Goal: Task Accomplishment & Management: Complete application form

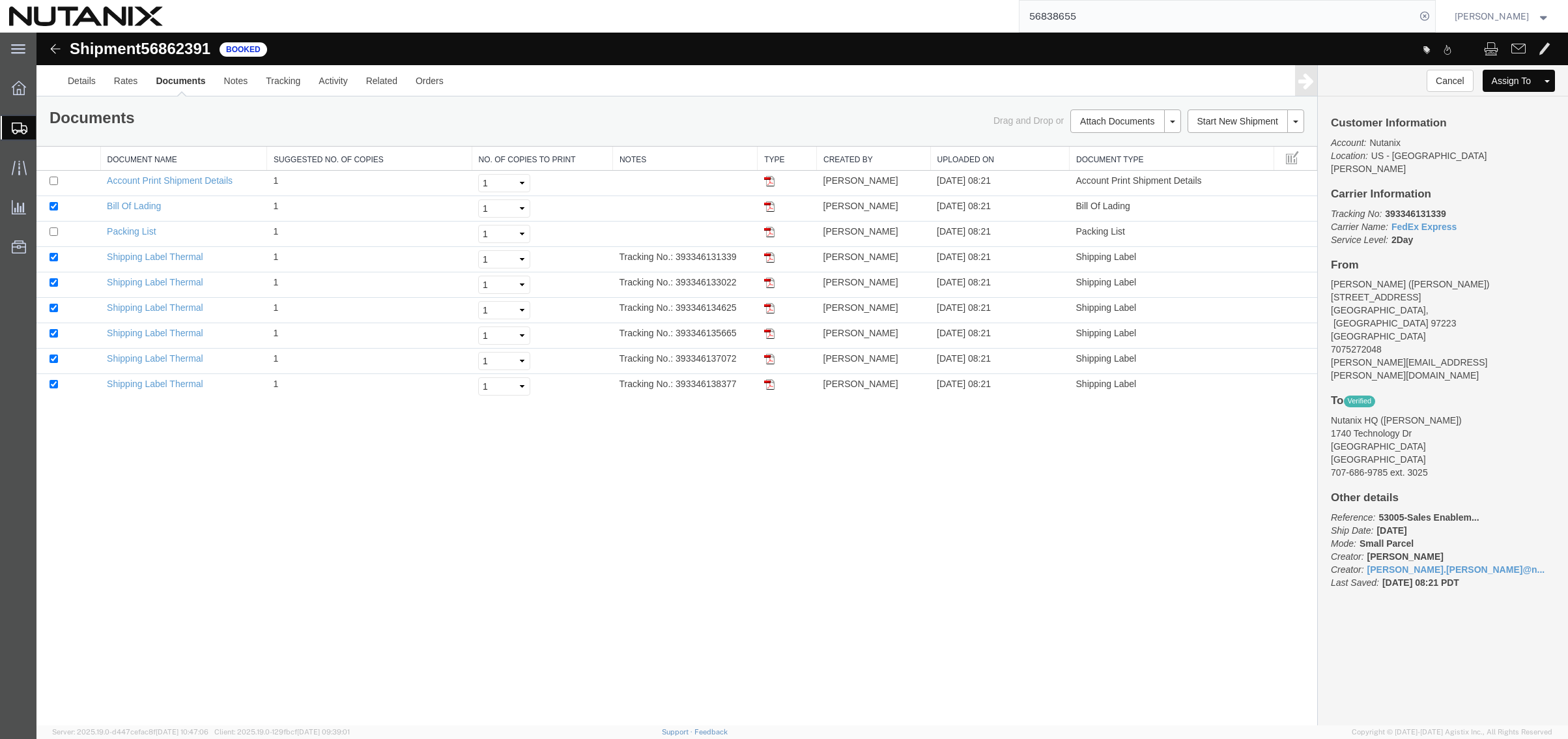
click at [598, 88] on ul "Details Rates Documents Notes Tracking Activity Related Orders" at bounding box center [802, 80] width 1487 height 30
click at [0, 0] on span "Create Shipment" at bounding box center [0, 0] width 0 height 0
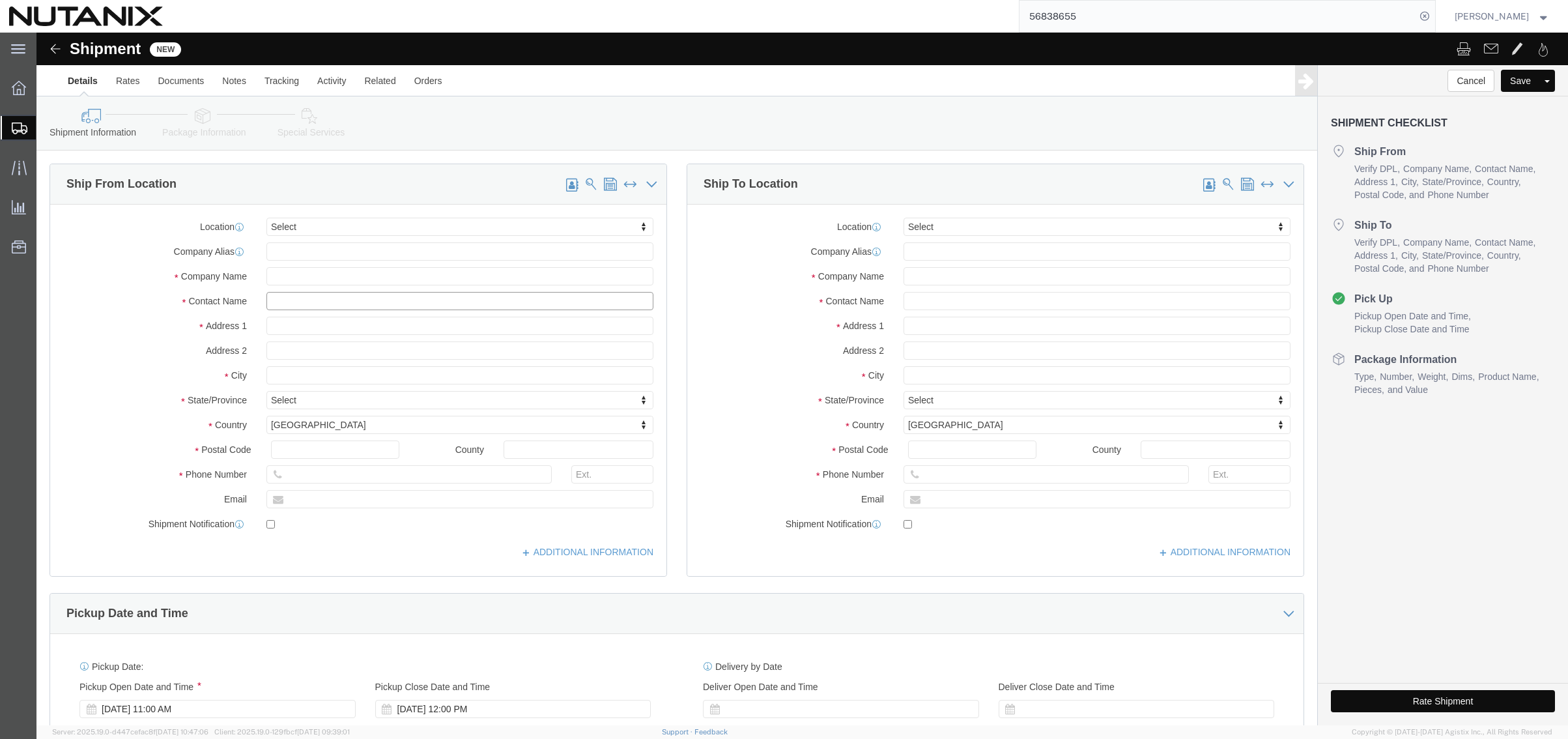
click input "text"
type input "[PERSON_NAME]"
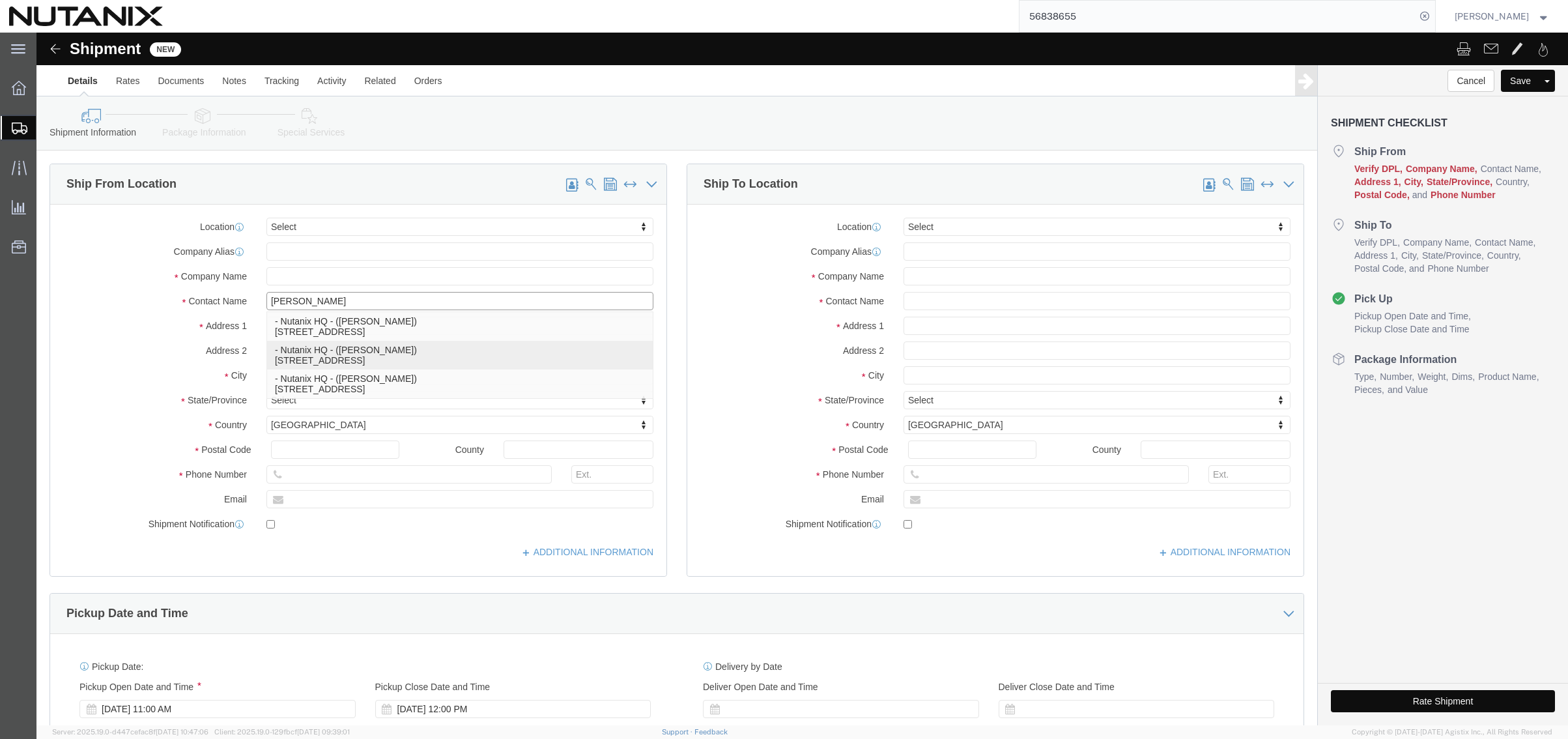
click p "- Nutanix HQ - ([PERSON_NAME]) [STREET_ADDRESS]"
type input "1740 Technology Dr"
type input "95110"
type input "[PHONE_NUMBER]"
type input "3025"
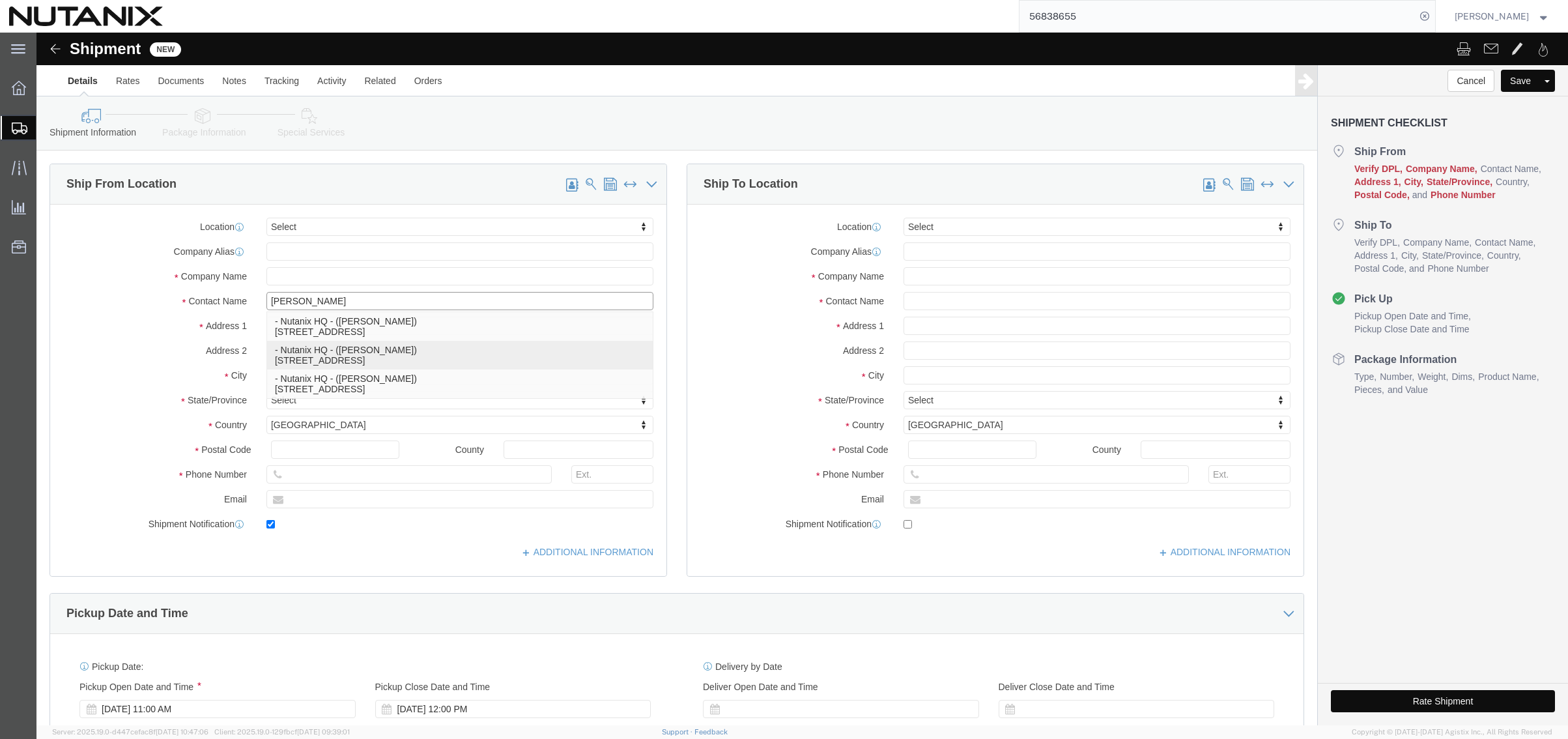
type input "[PERSON_NAME][EMAIL_ADDRESS][PERSON_NAME][DOMAIN_NAME]"
checkbox input "true"
type input "Nutanix HQ"
type input "[PERSON_NAME]"
type input "[GEOGRAPHIC_DATA][PERSON_NAME]"
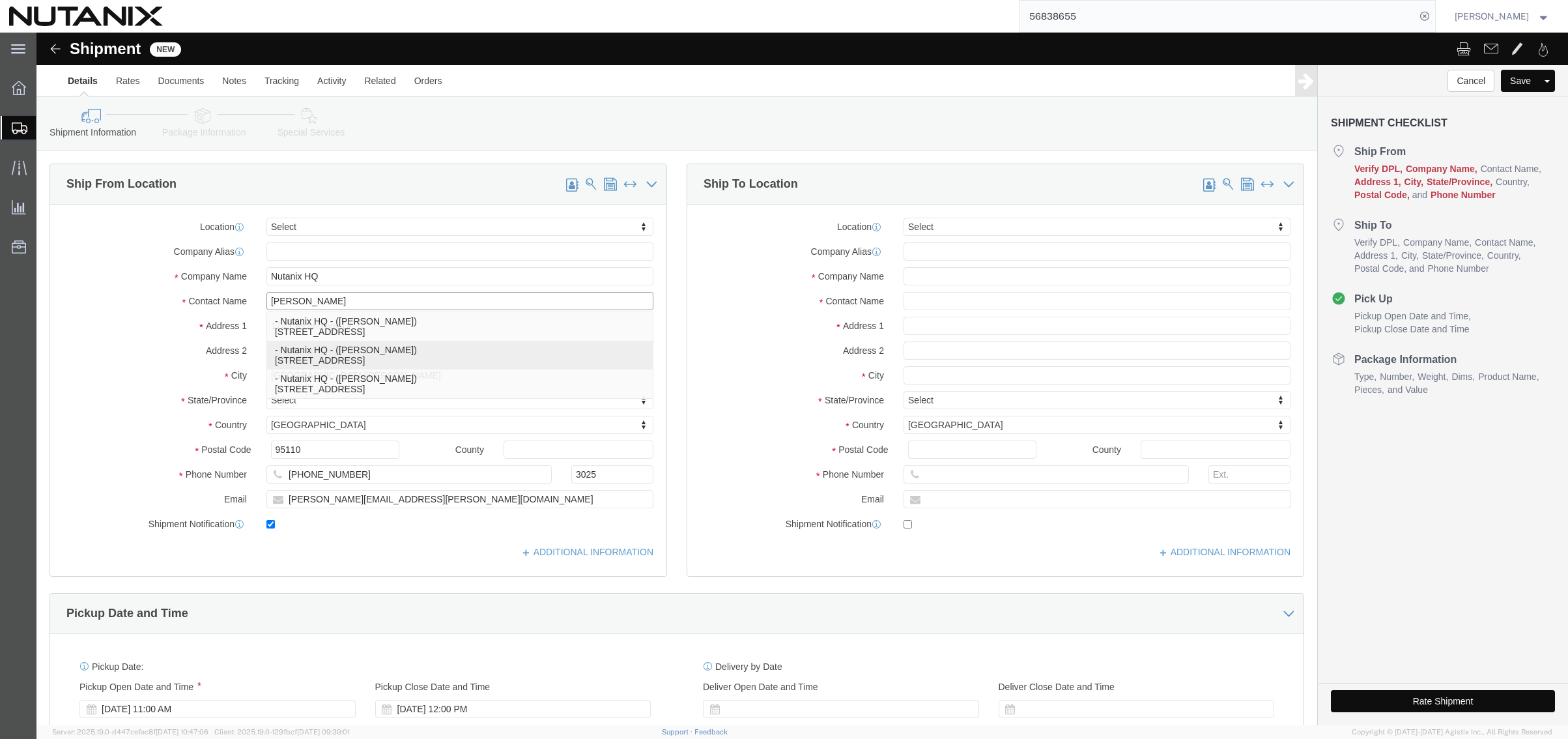
select select "CA"
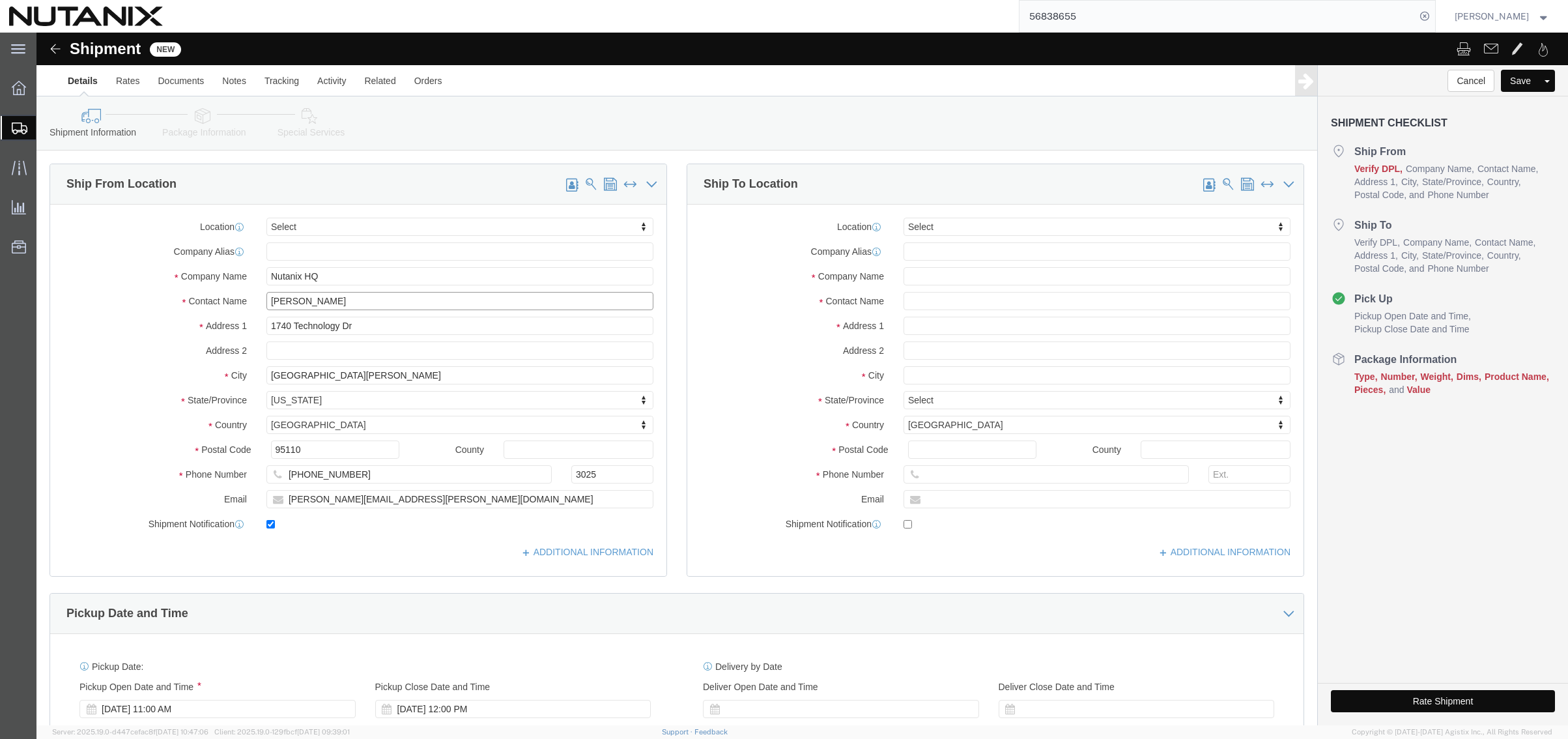
type input "[PERSON_NAME]"
click input "text"
type input "Department of Treasury"
type input "Internal Revenue Services"
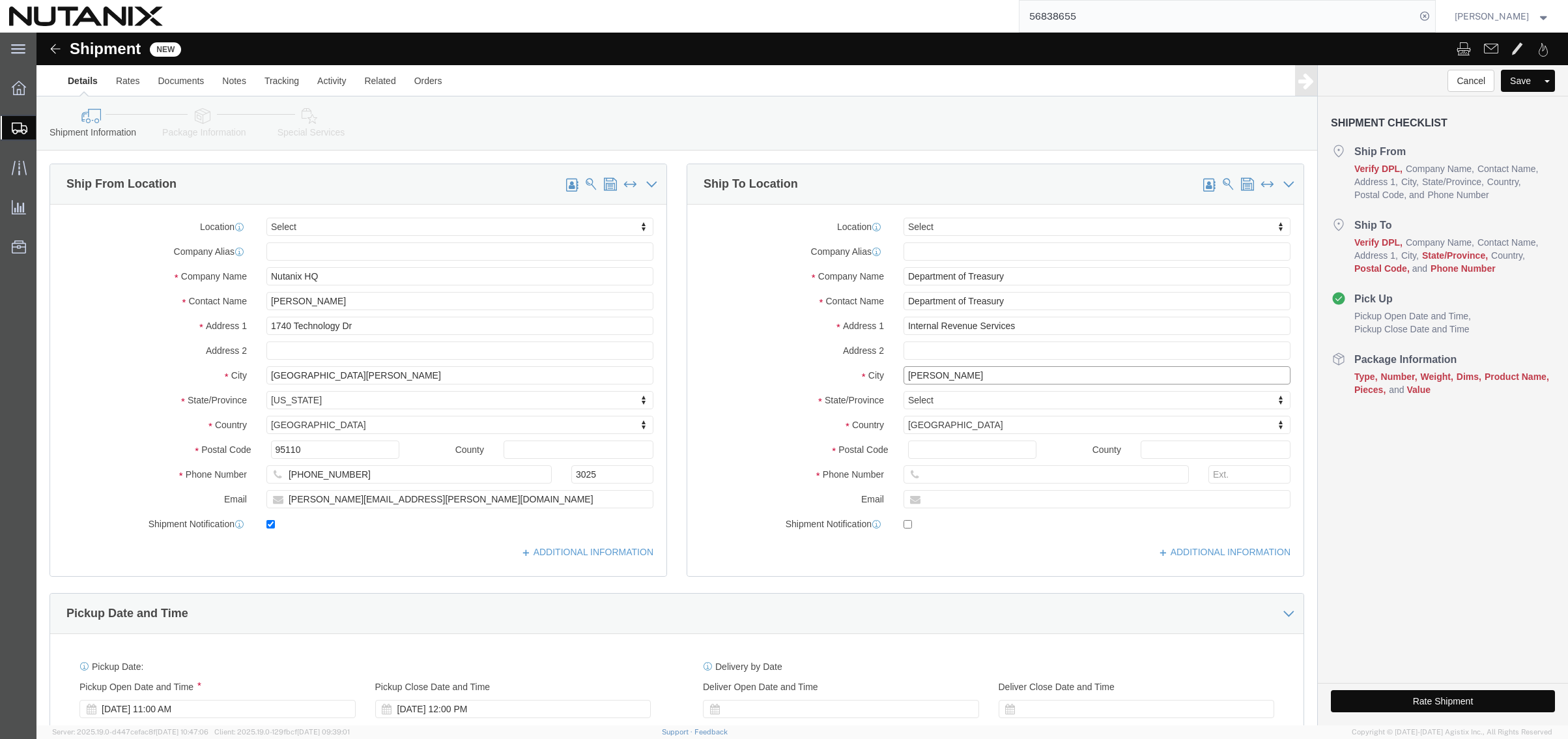
type input "[PERSON_NAME]"
type input "u"
type input "[US_STATE]"
select select "UT"
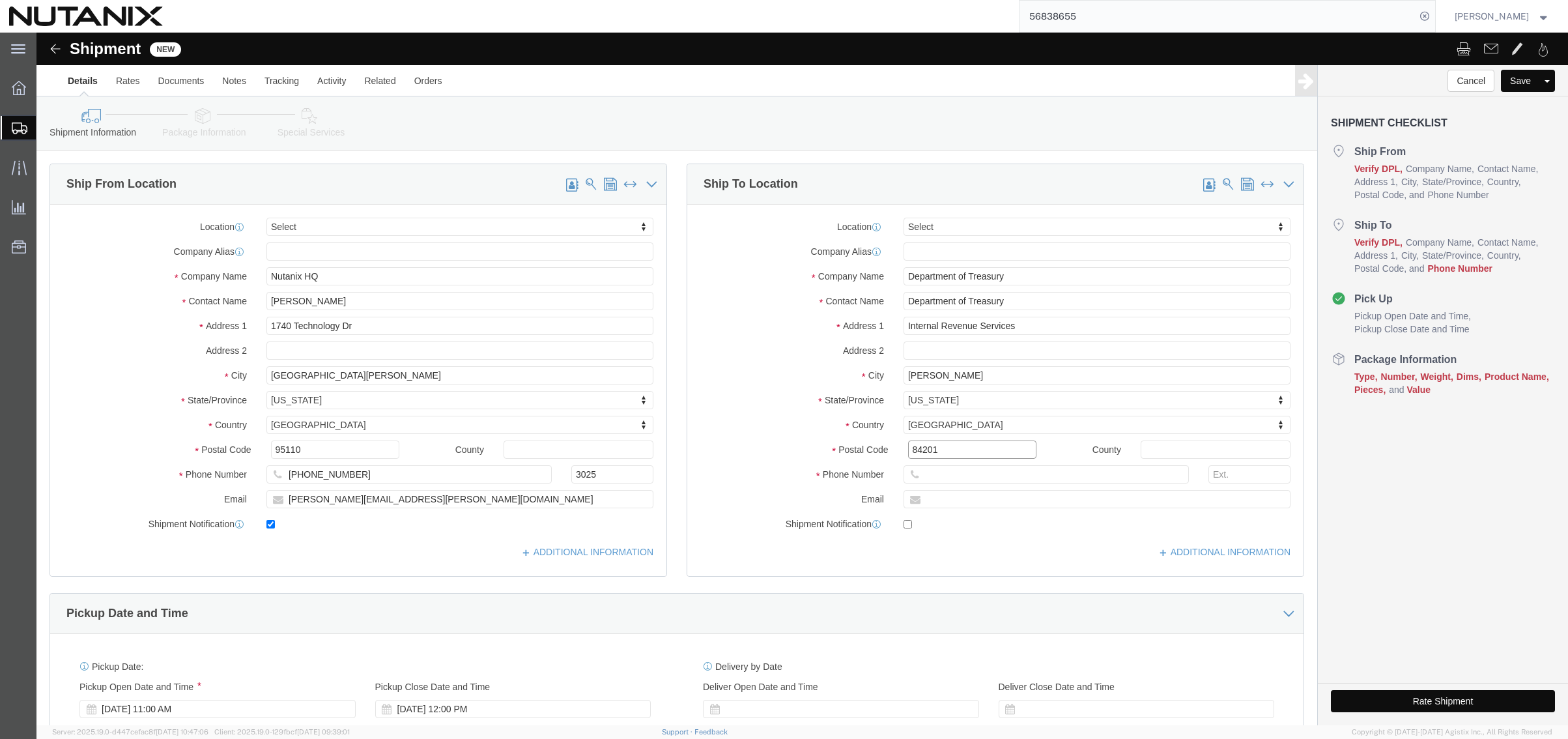
type input "84201"
type input "7076869785"
type input "[PERSON_NAME][EMAIL_ADDRESS][DOMAIN_NAME]"
checkbox input "true"
click div "Ship To Location Location Select Select My Profile Location [GEOGRAPHIC_DATA] -…"
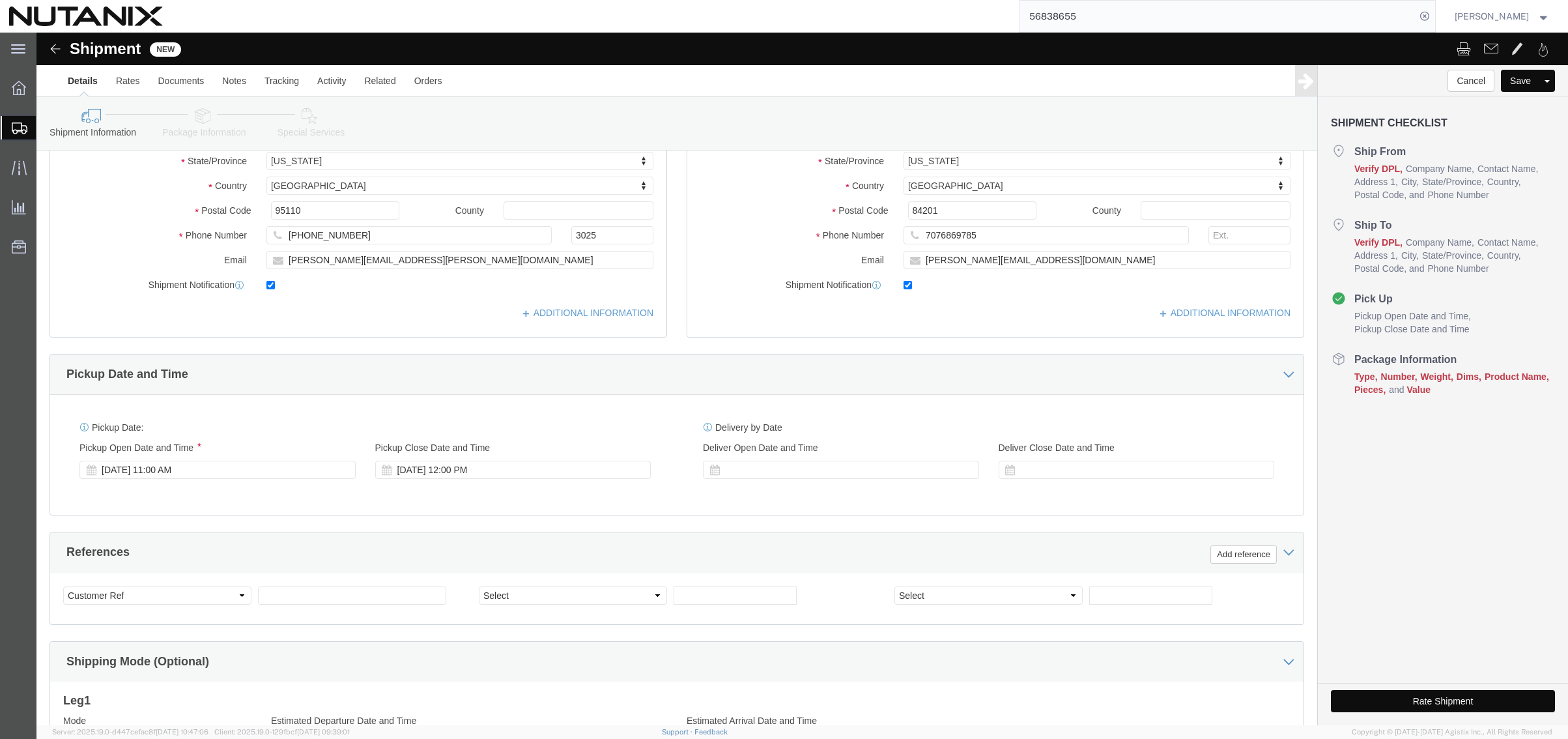
scroll to position [260, 0]
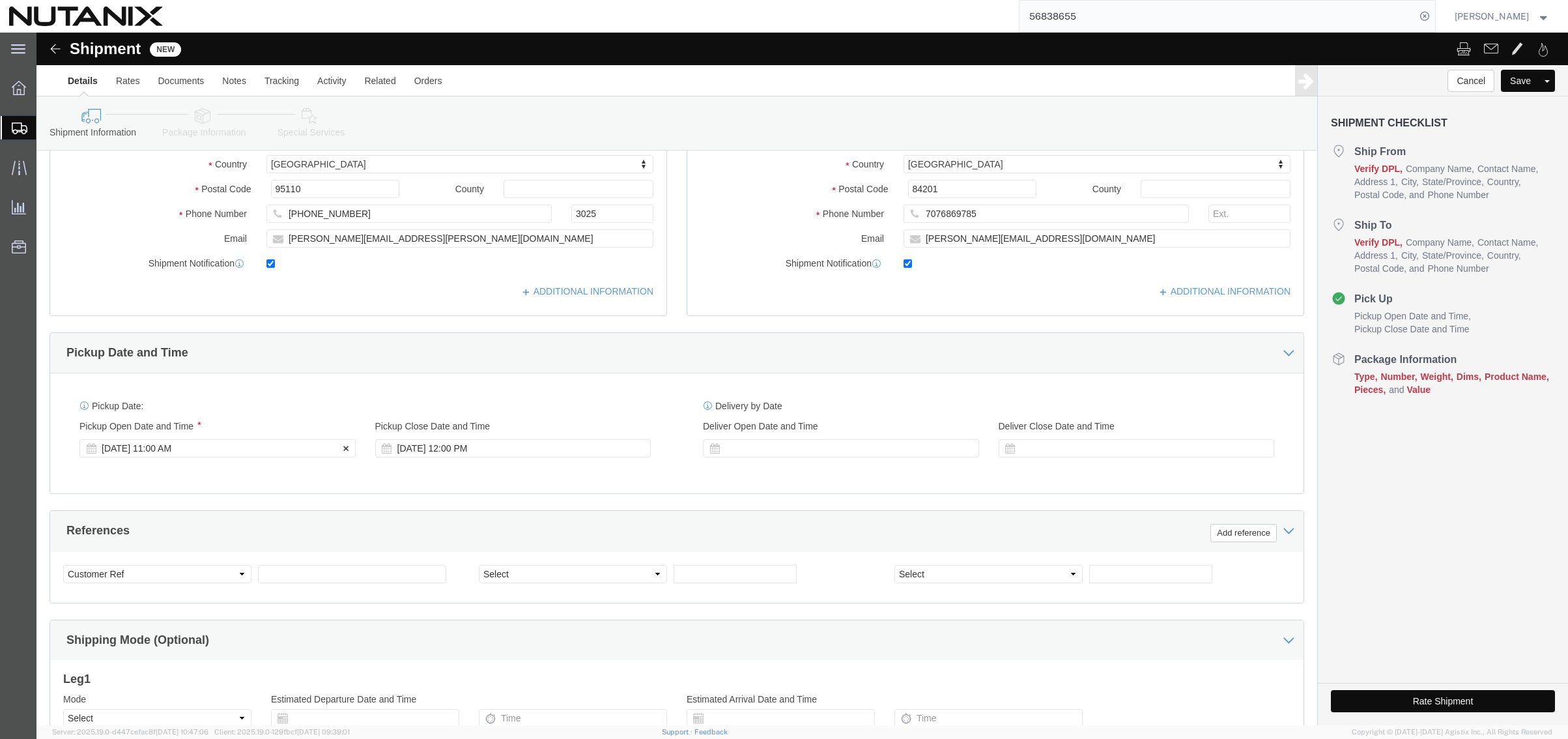
click div "[DATE] 11:00 AM"
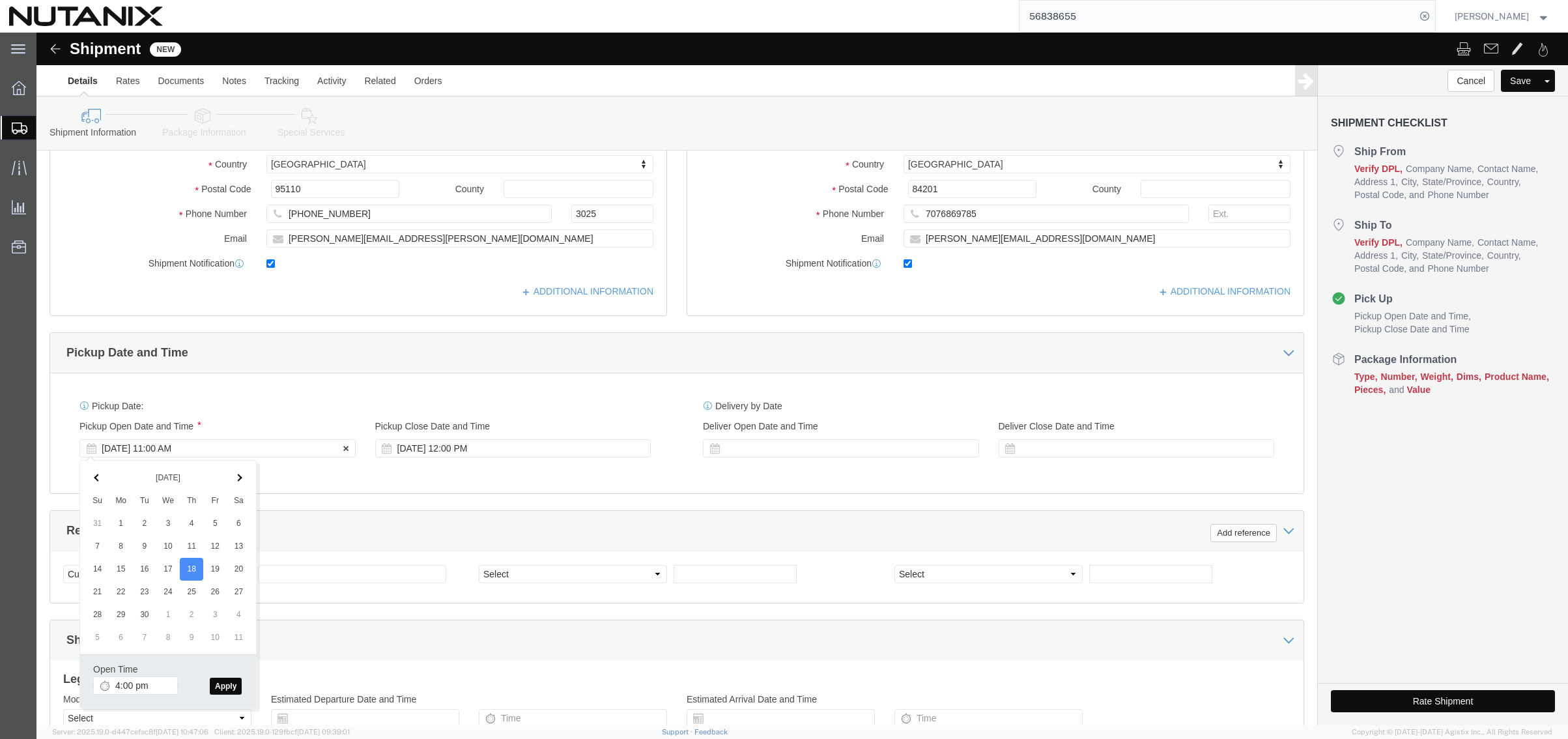
type input "4:00 PM"
click button "Apply"
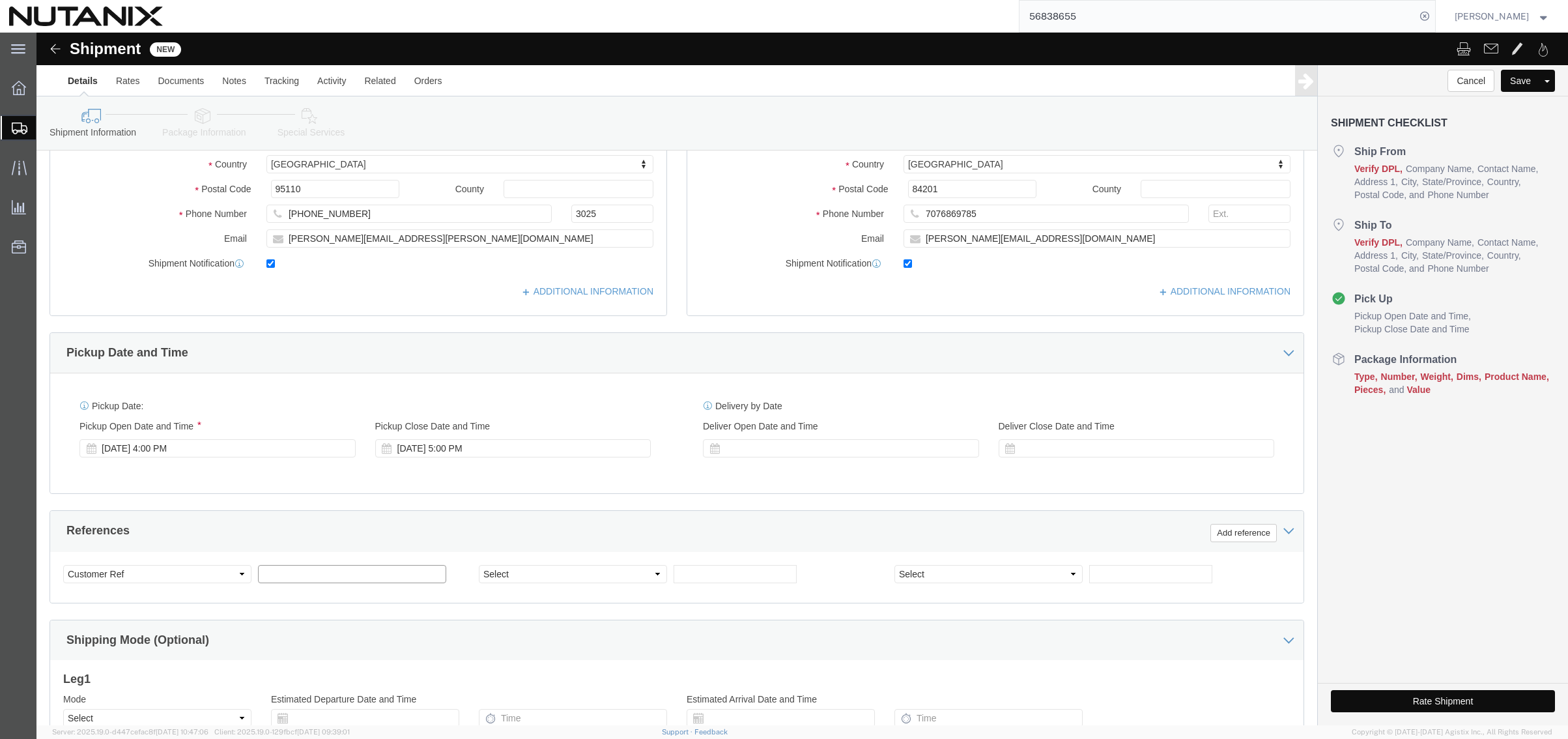
click input "text"
type input "71201"
select select "PURCHORD"
type input "Documents"
click select "Select Air Less than Truckload Multi-Leg Ocean Freight Rail Small Parcel Truckl…"
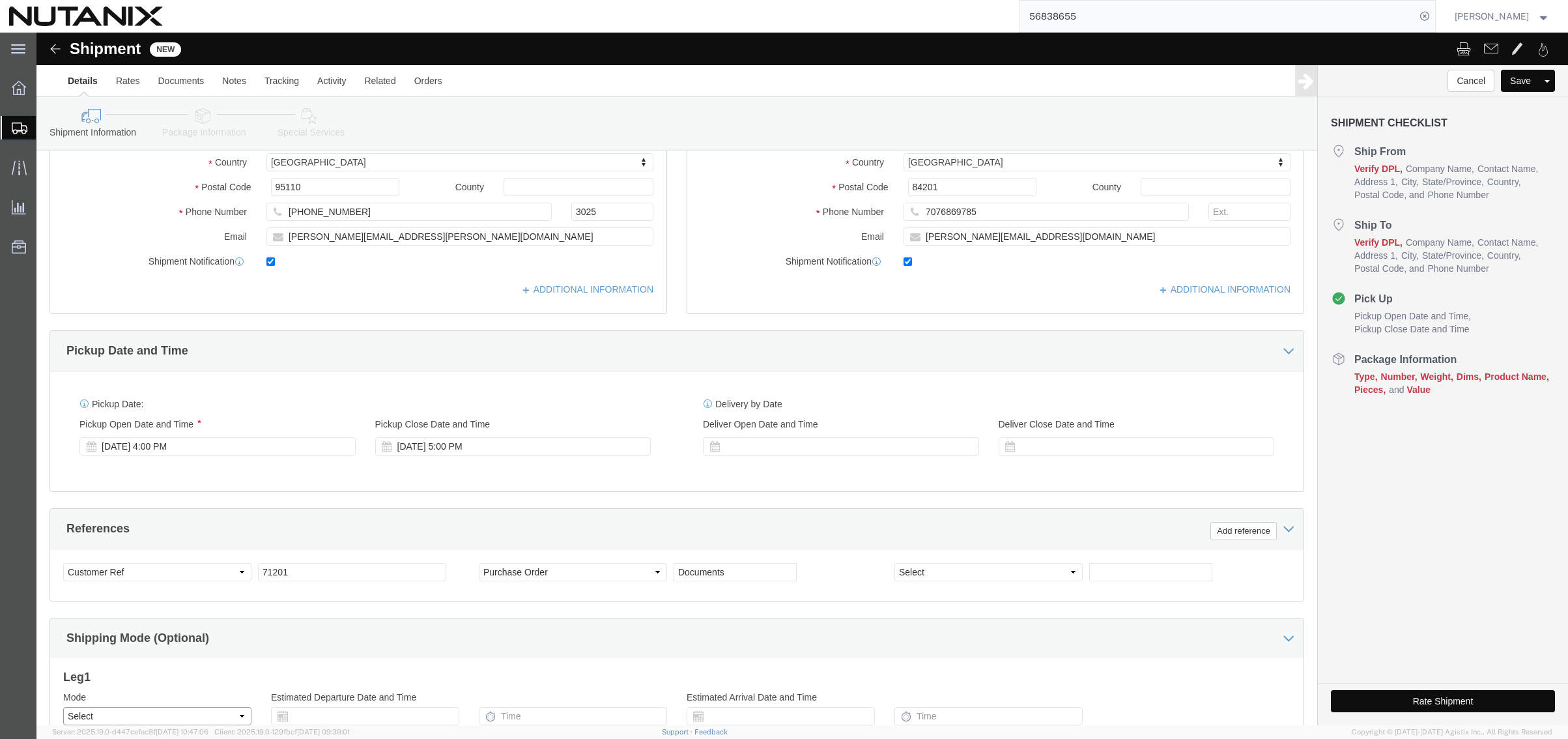
select select "SMAL"
click select "Select Air Less than Truckload Multi-Leg Ocean Freight Rail Small Parcel Truckl…"
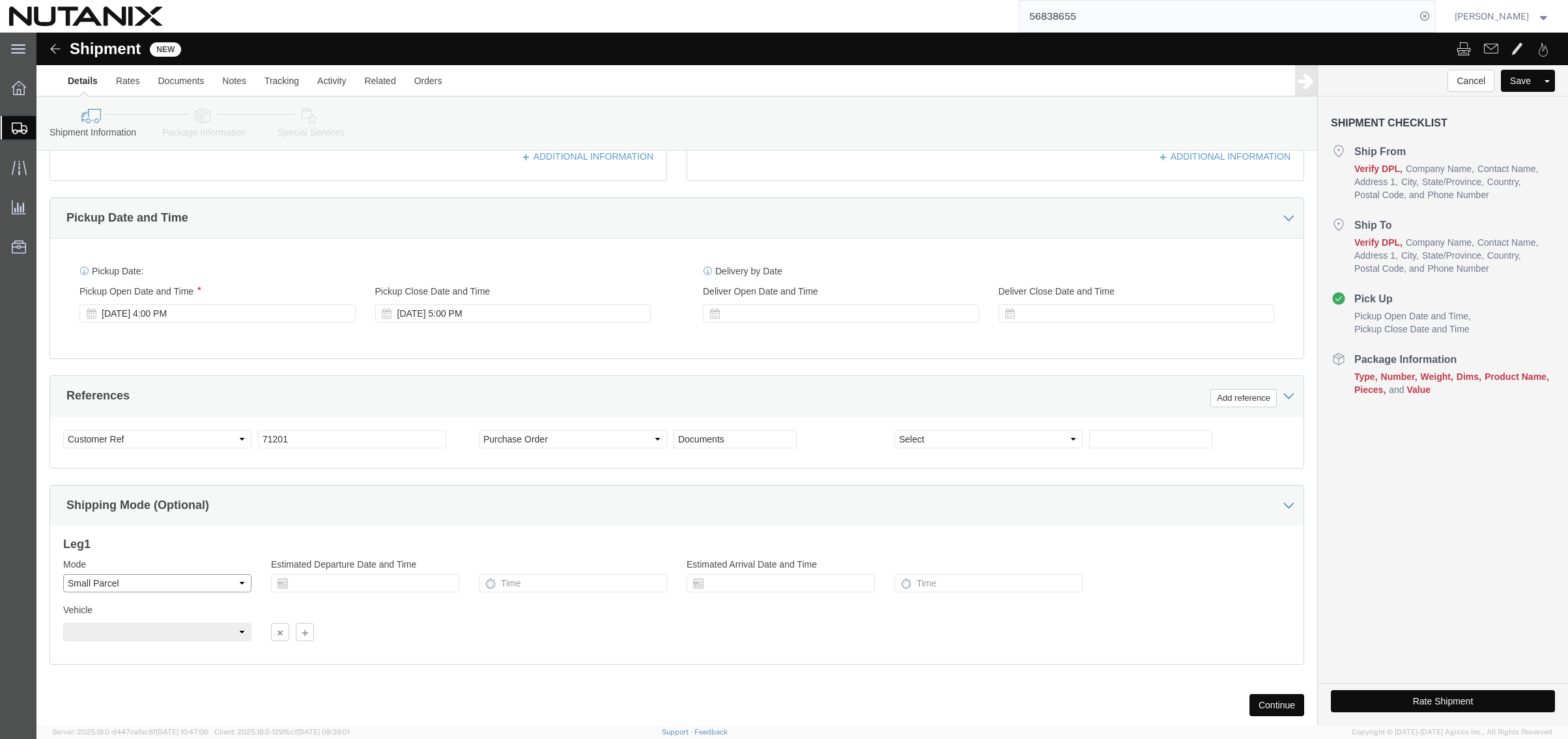
scroll to position [426, 0]
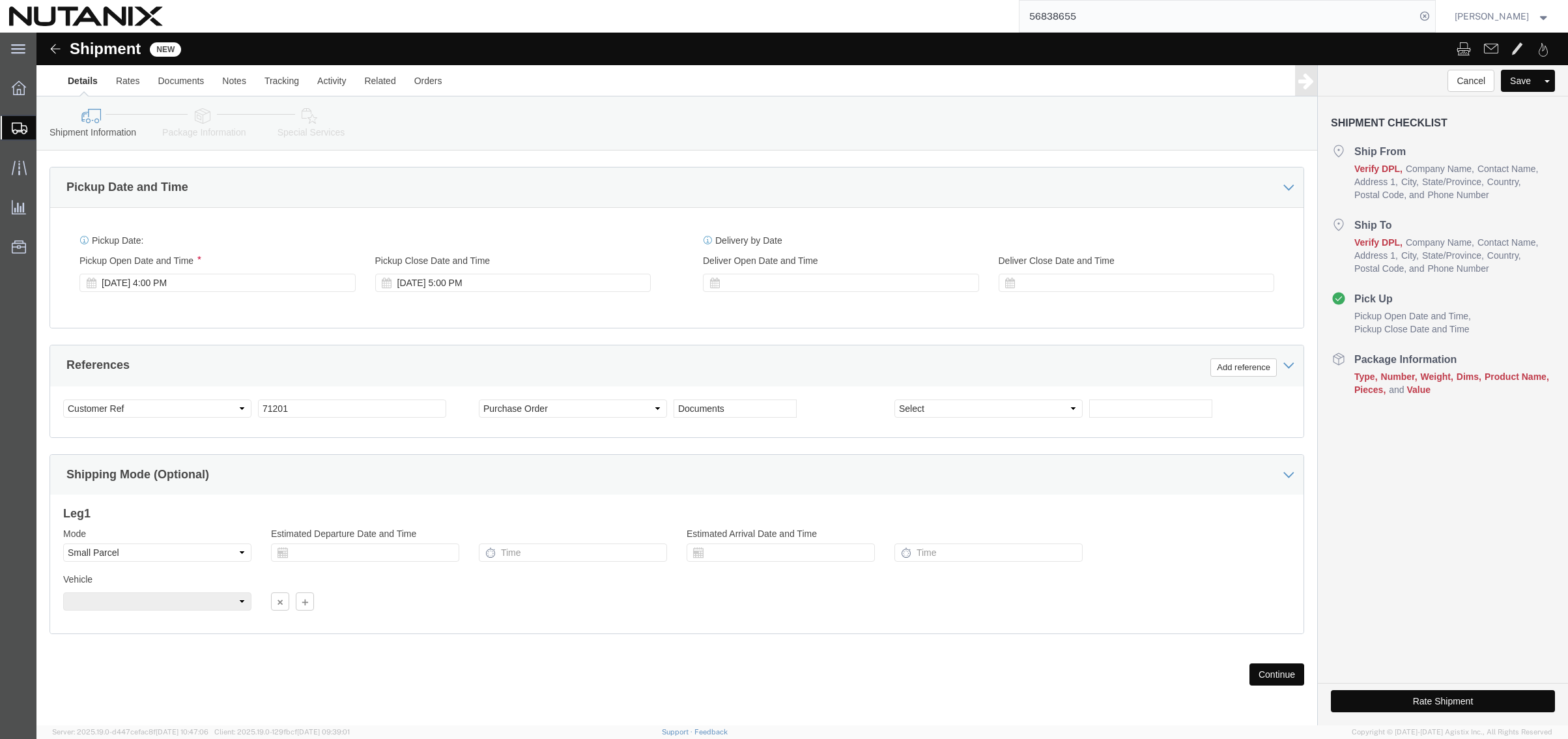
click button "Continue"
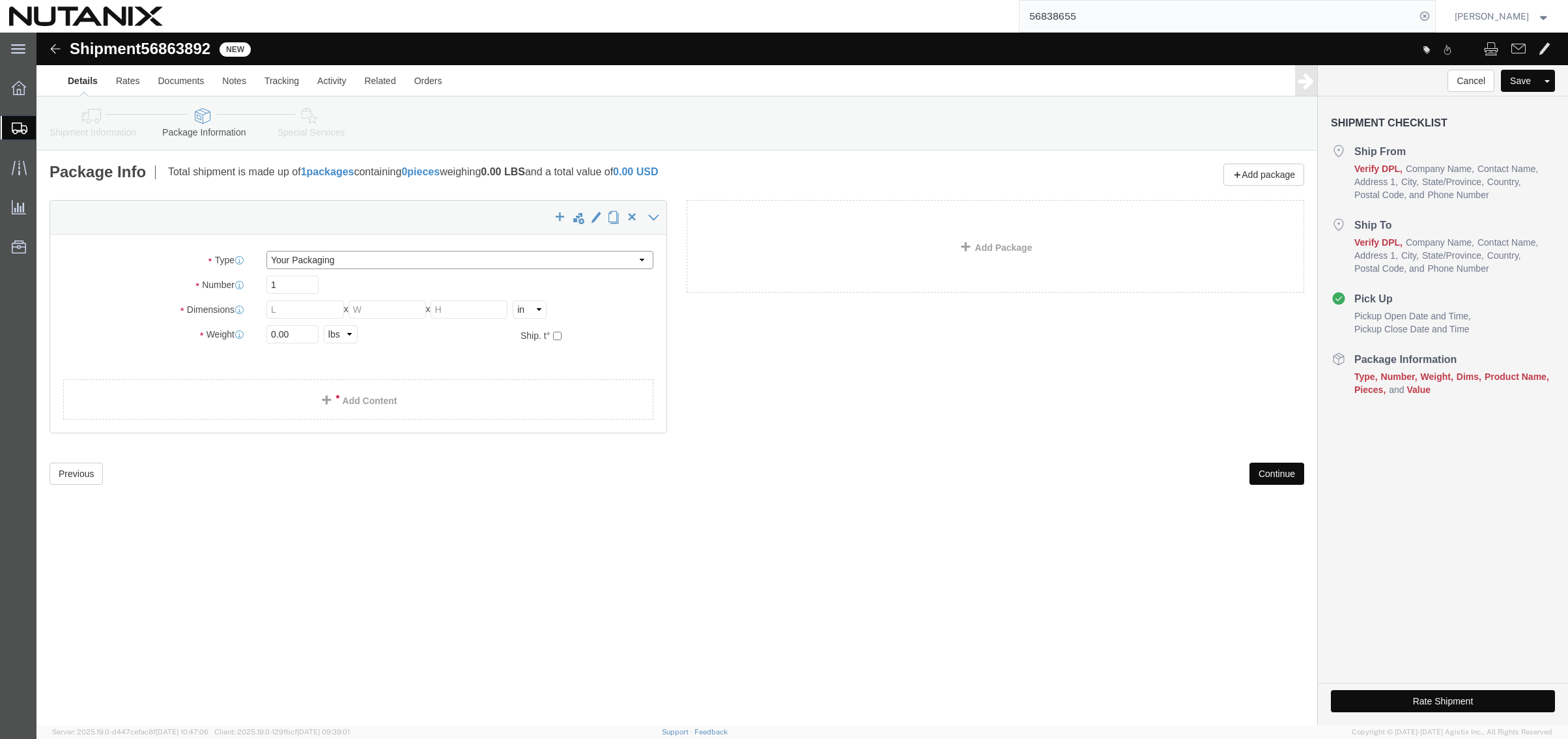
click select "Select Envelope Large Box Medium Box PAK Rack Small Box Tube Your Packaging"
select select "ENV"
click select "Select Envelope Large Box Medium Box PAK Rack Small Box Tube Your Packaging"
type input "9.50"
type input "12.50"
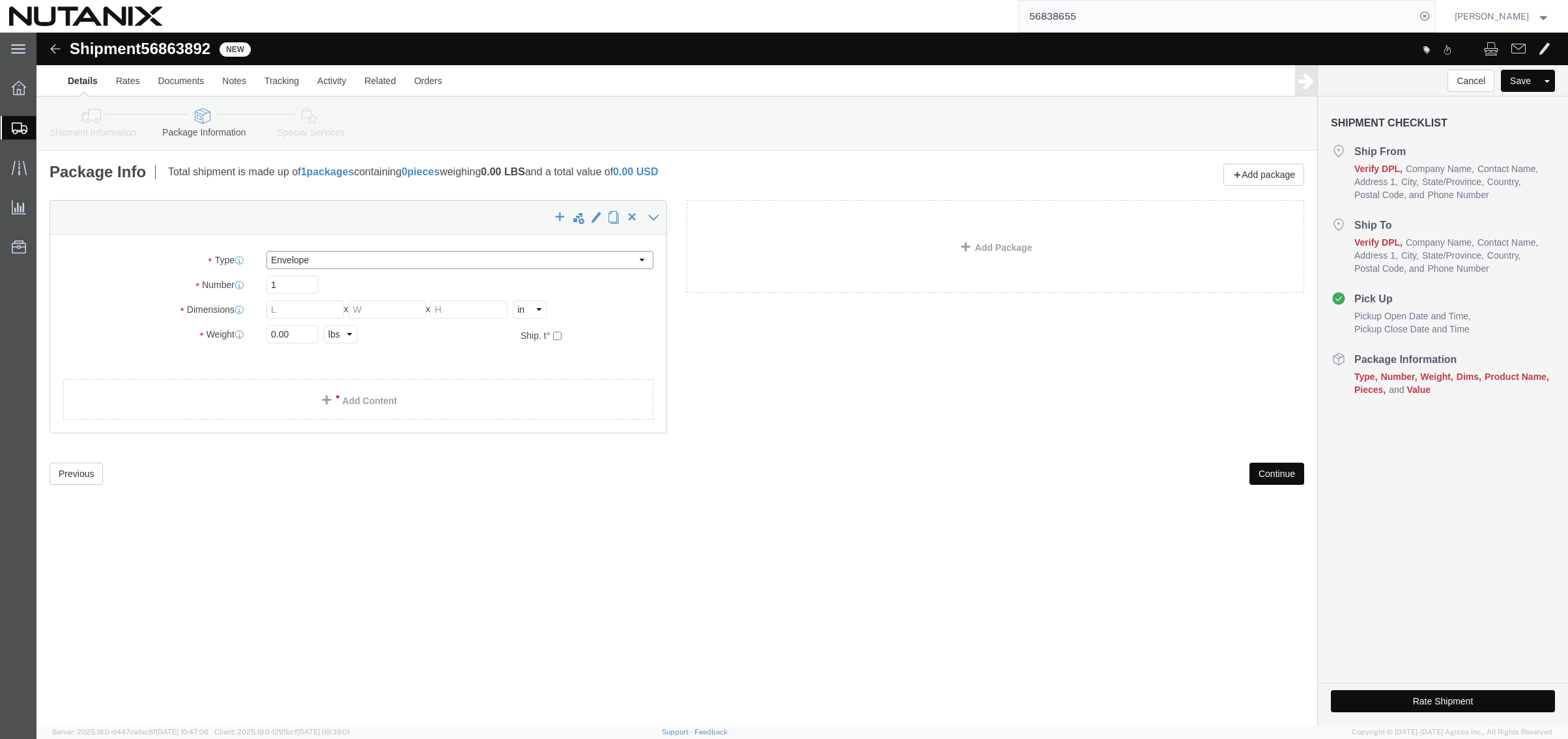
type input "0.25"
type input "1"
click link "Add Content"
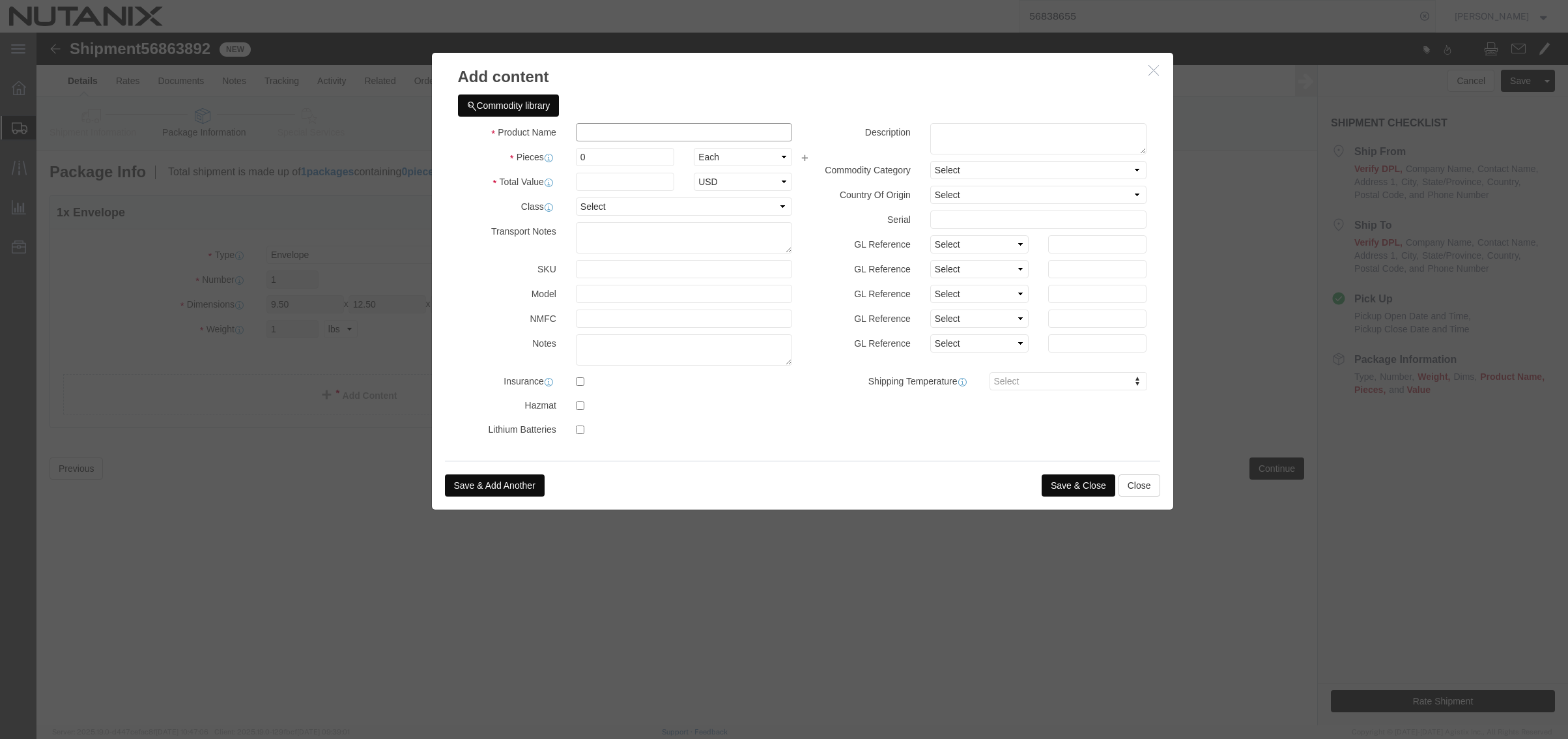
click input "text"
type input "Documents"
type input "1"
select select "USD"
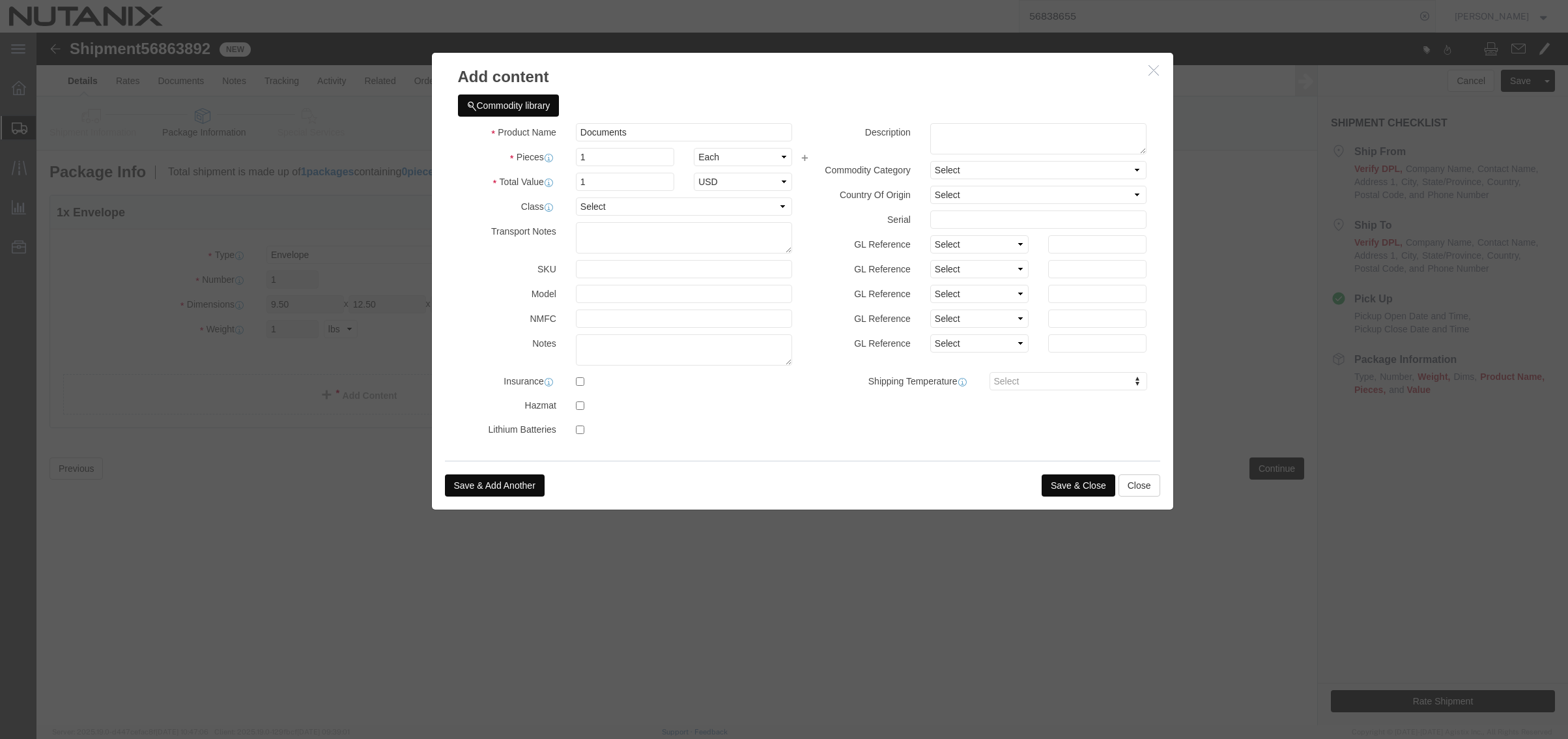
click button "Save & Close"
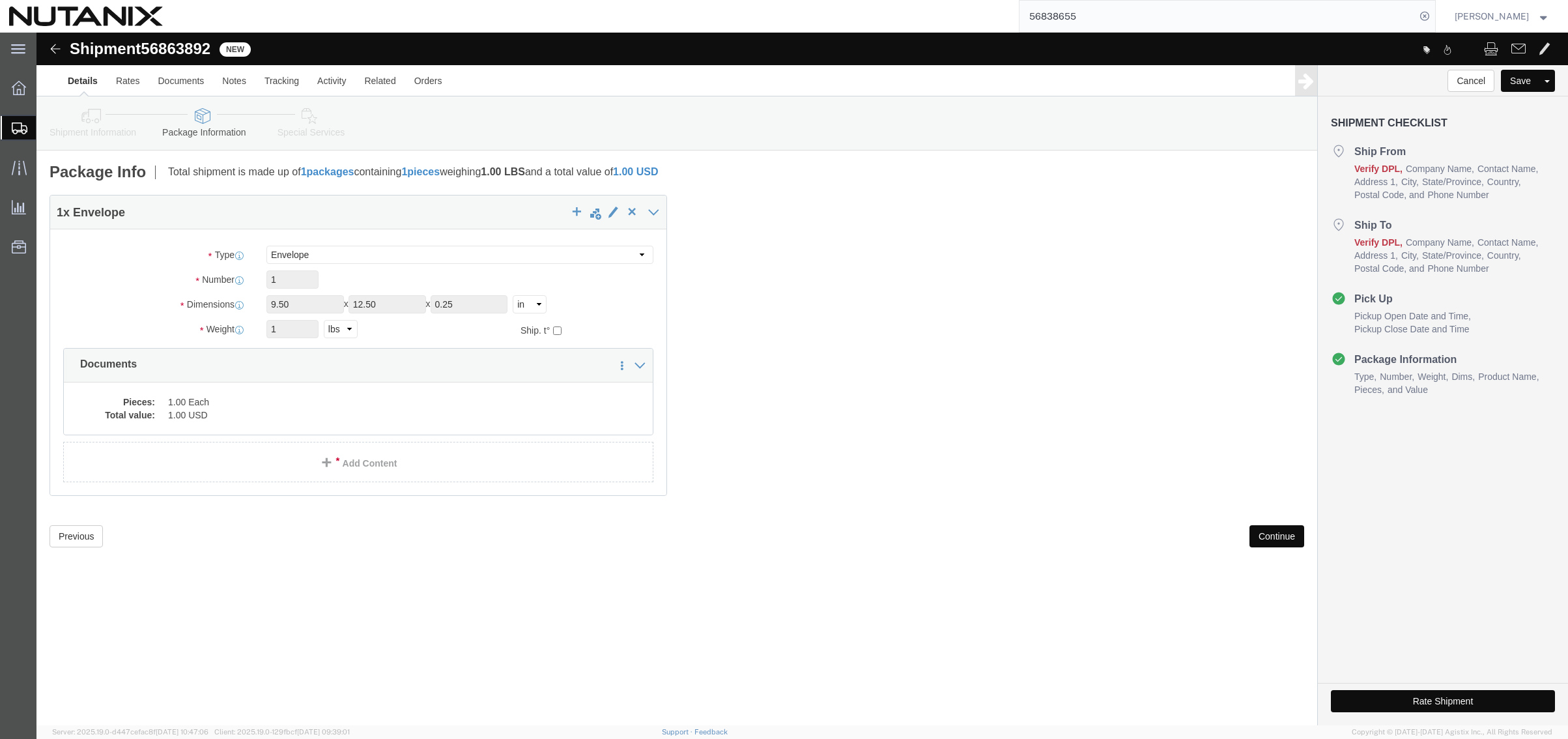
click button "Continue"
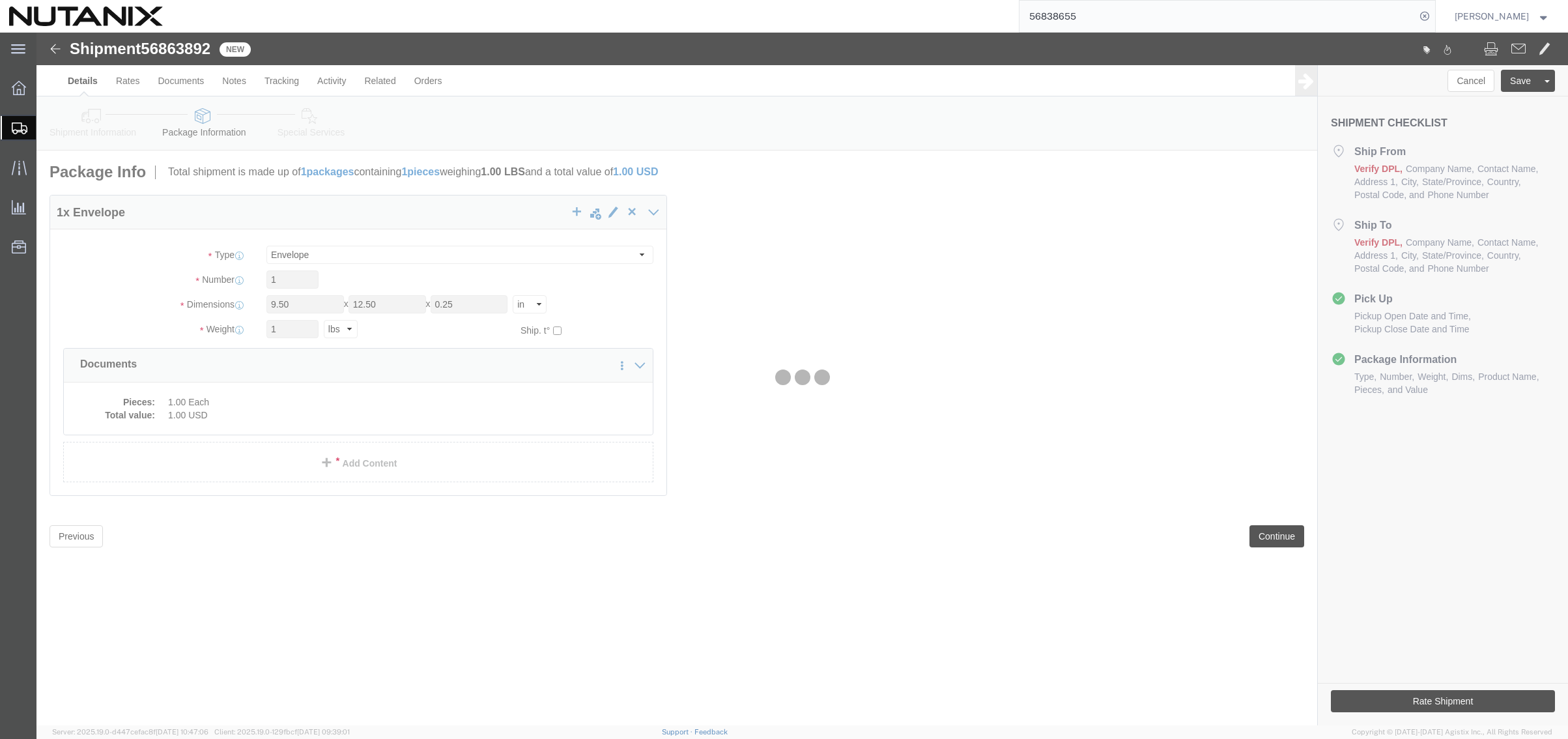
select select
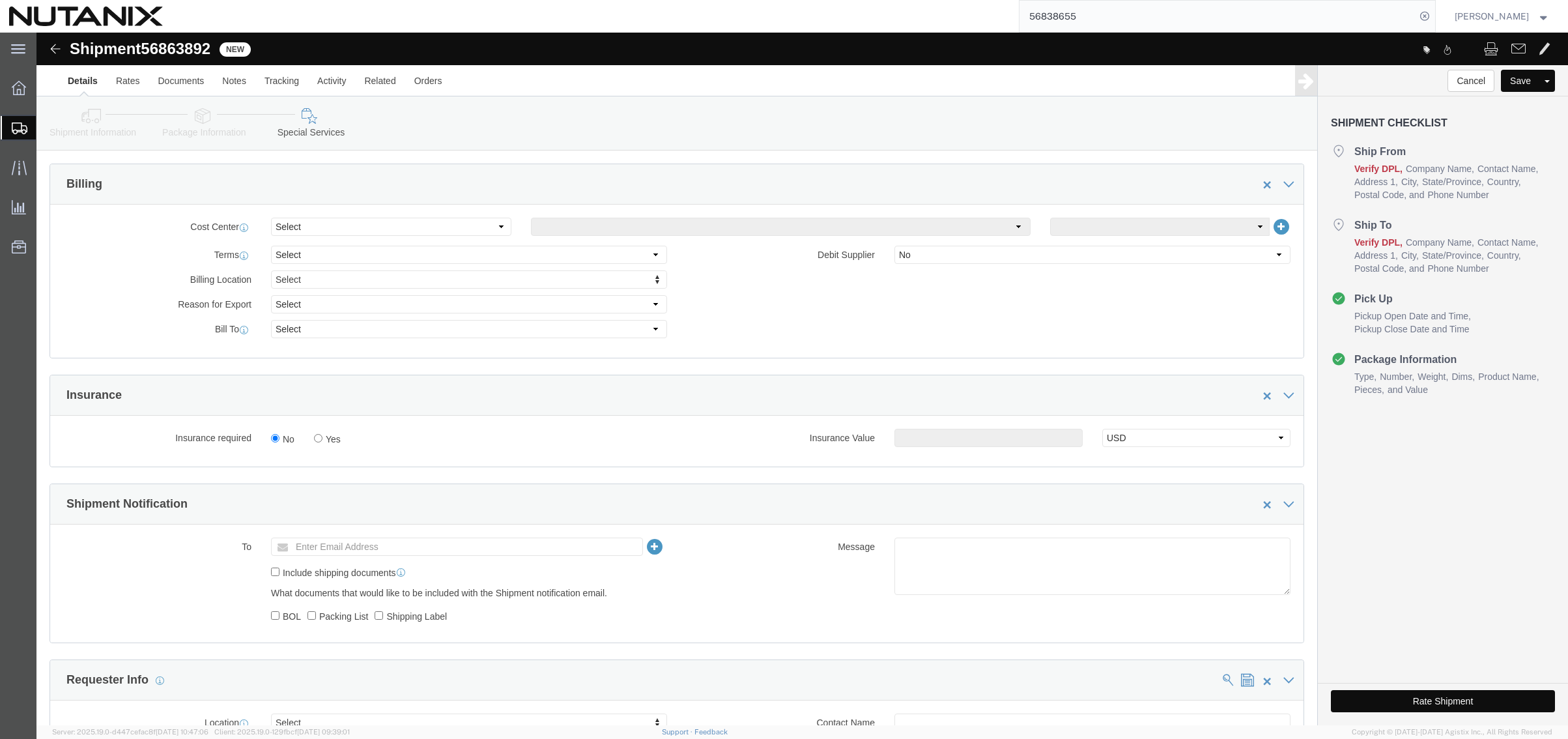
scroll to position [587, 0]
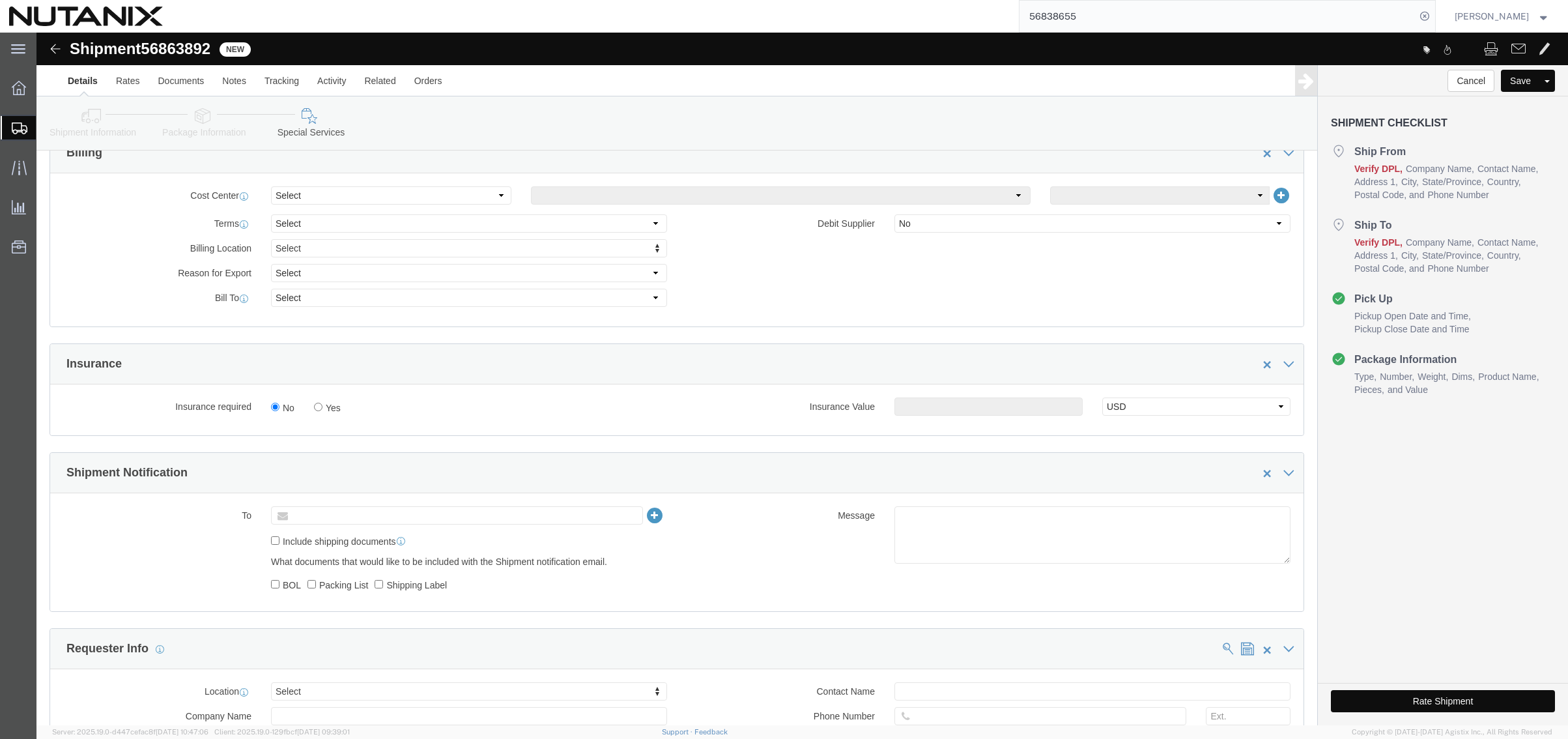
click input "text"
type input "[PERSON_NAME][EMAIL_ADDRESS][DOMAIN_NAME]"
click button "Rate Shipment"
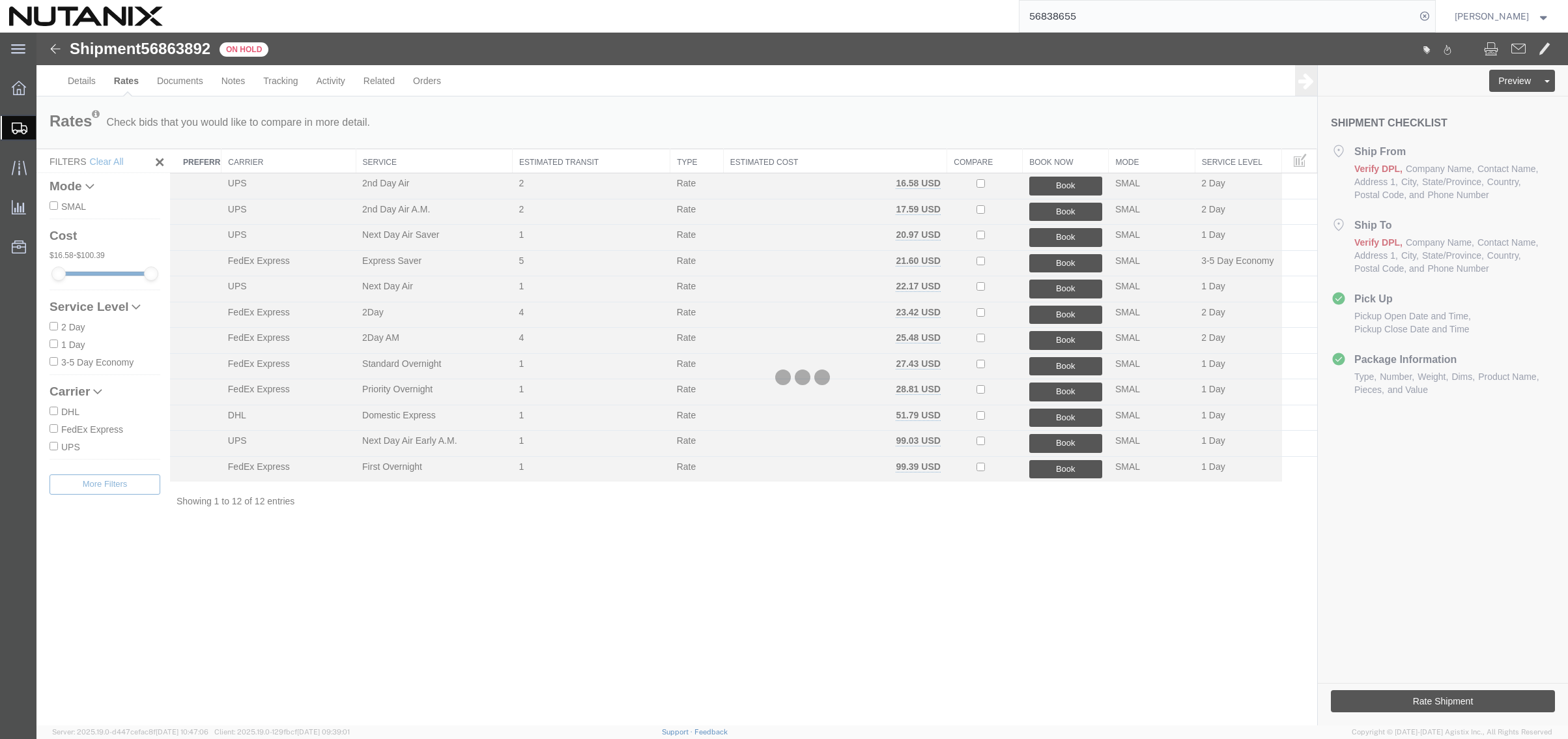
scroll to position [0, 0]
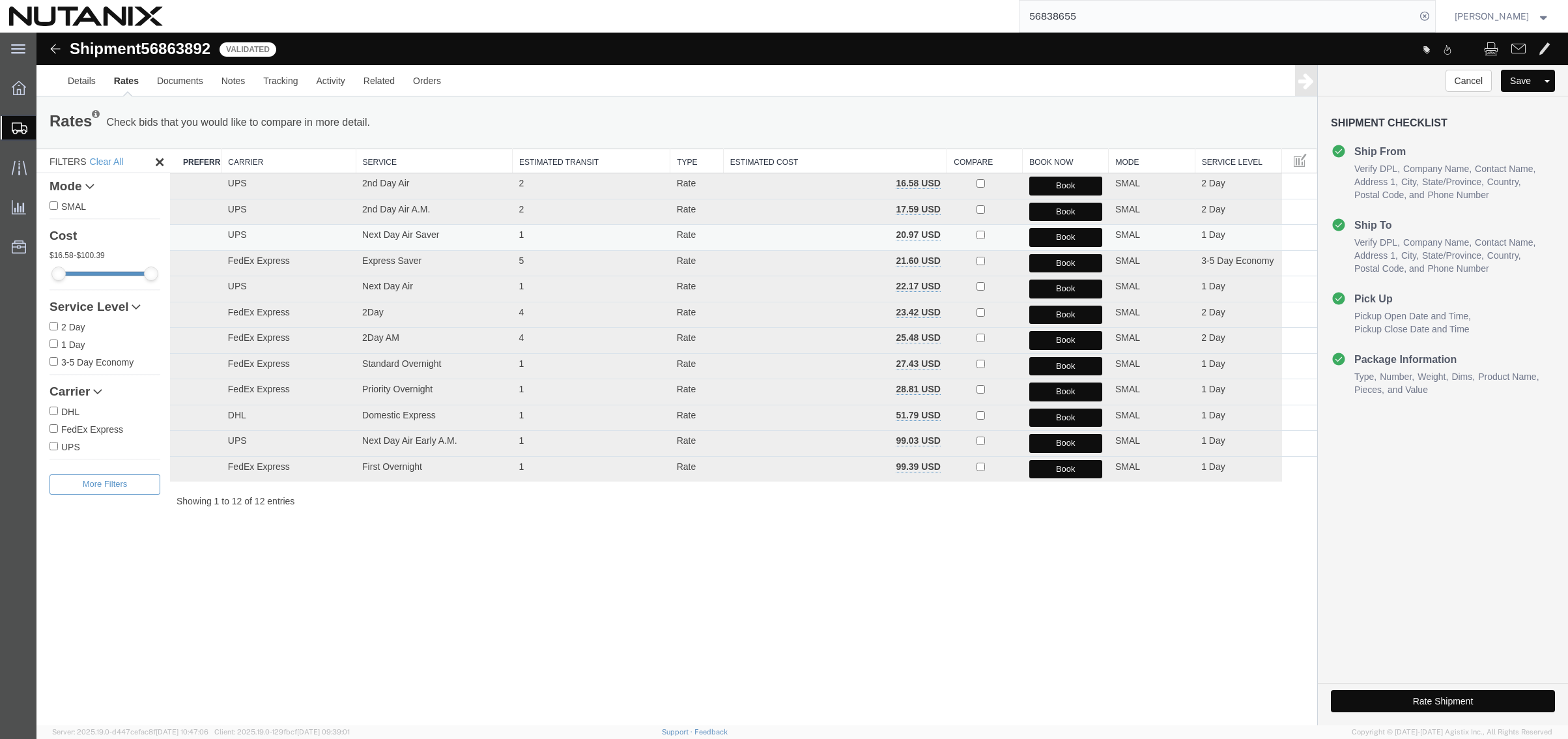
click at [1058, 239] on button "Book" at bounding box center [1066, 238] width 73 height 19
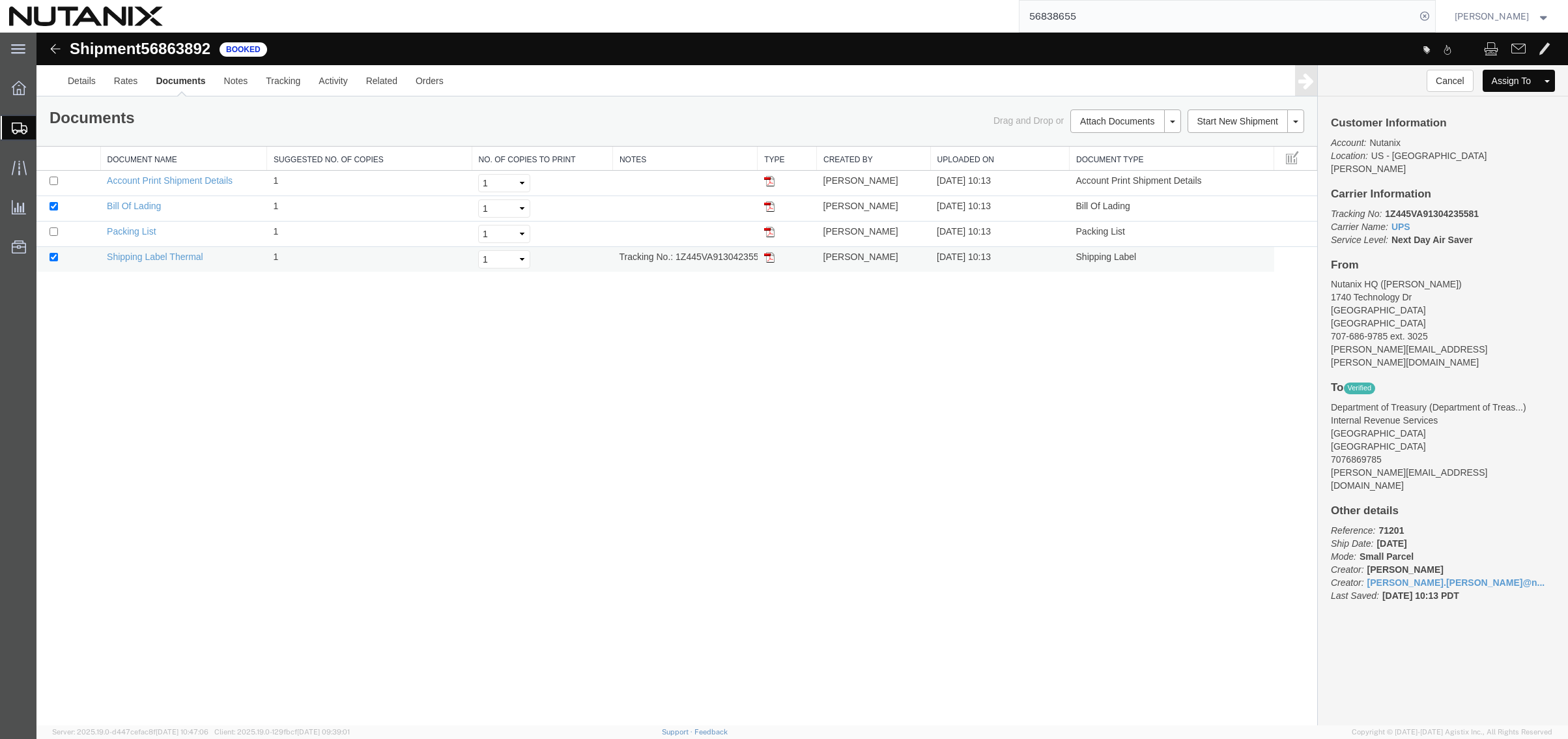
click at [773, 260] on img at bounding box center [769, 257] width 10 height 10
drag, startPoint x: 315, startPoint y: 378, endPoint x: 544, endPoint y: 343, distance: 231.7
click at [319, 377] on div "Shipment 56863892 4 of 4 Booked Details Rates Documents Notes Tracking Activity…" at bounding box center [803, 379] width 1532 height 693
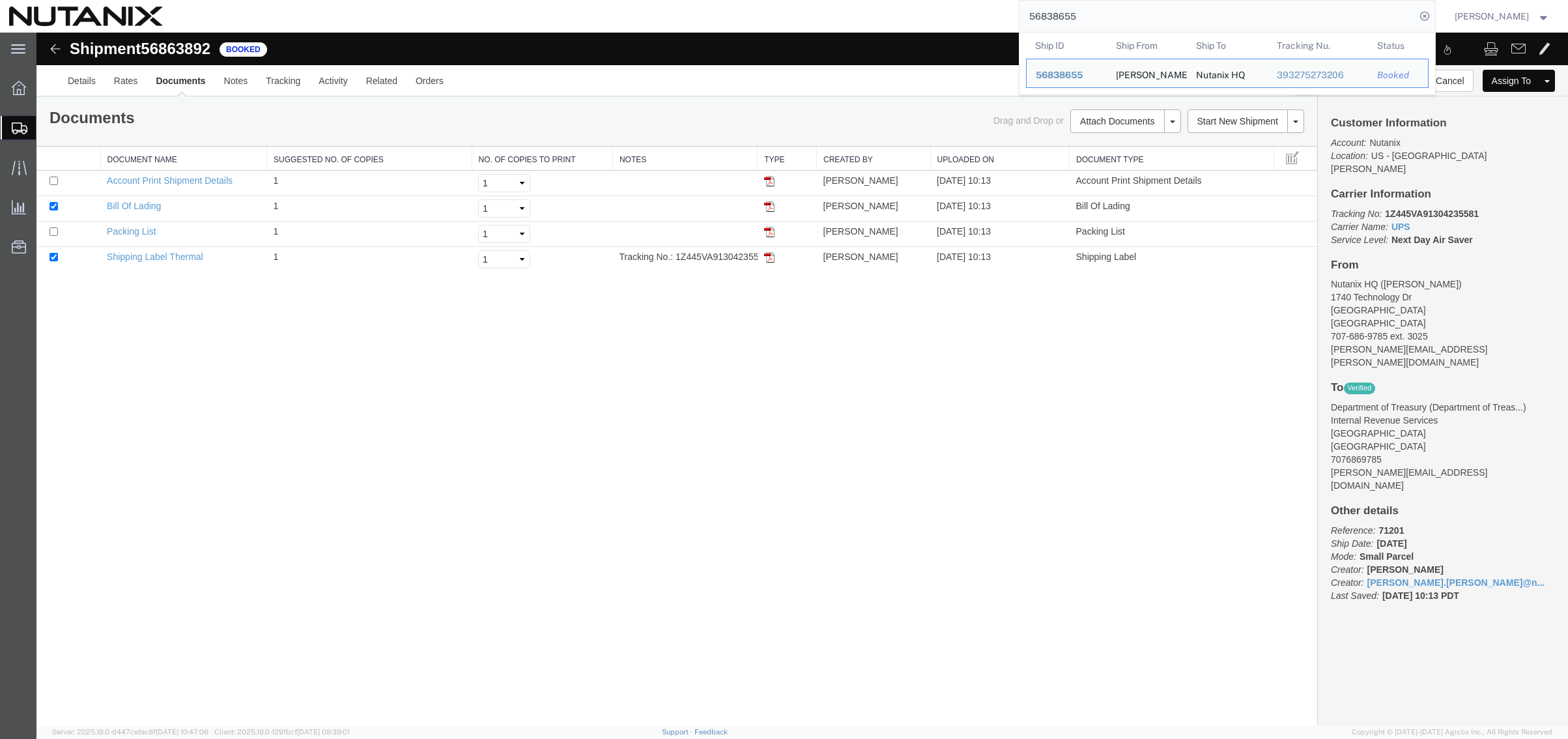
drag, startPoint x: 1097, startPoint y: 13, endPoint x: 869, endPoint y: 3, distance: 228.2
click at [873, 3] on div "56838655 Ship ID Ship From Ship To Tracking Nu. Status Ship ID 56838655 Ship Fr…" at bounding box center [804, 16] width 1264 height 33
paste input "289372825334"
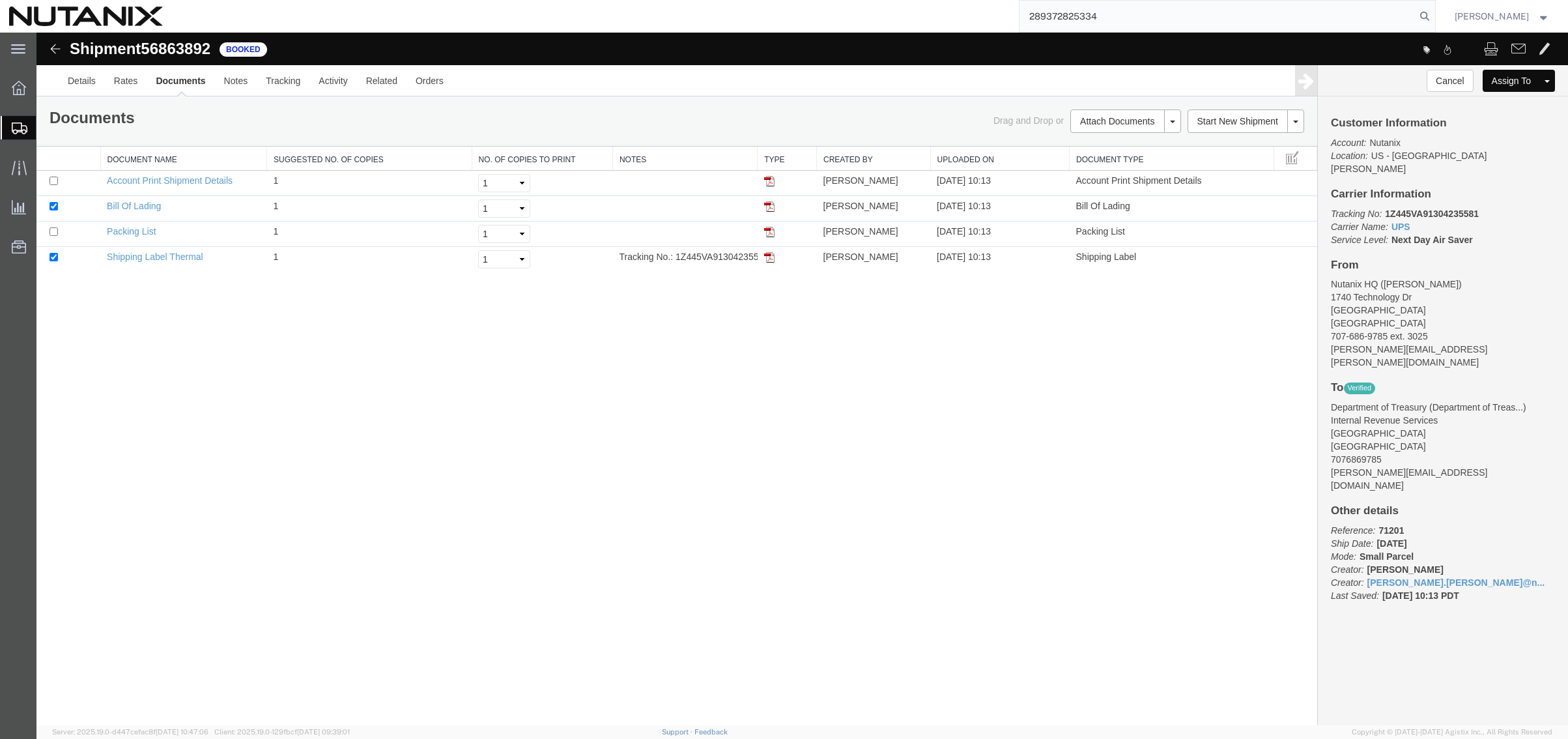
type input "289372825334"
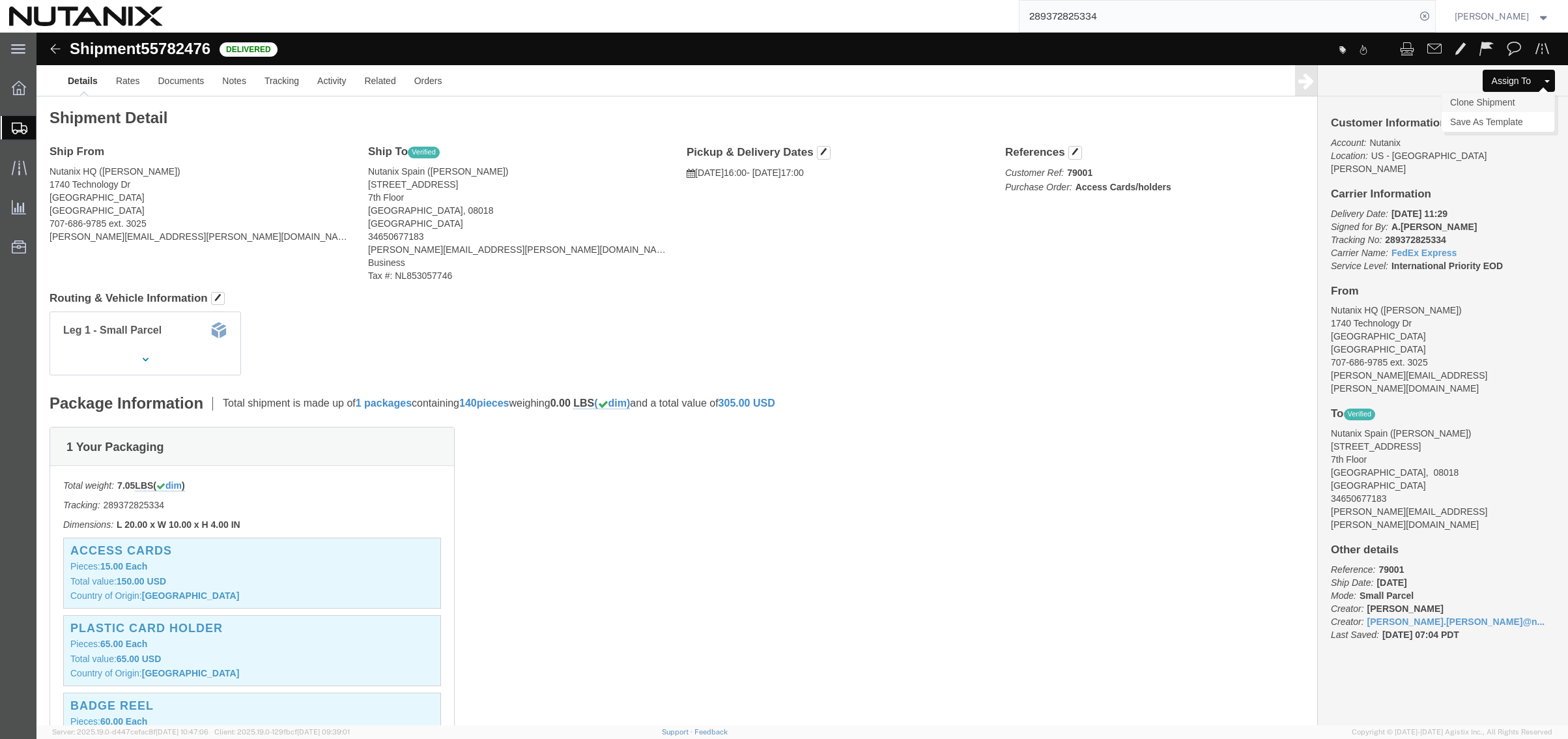
click link "Clone Shipment"
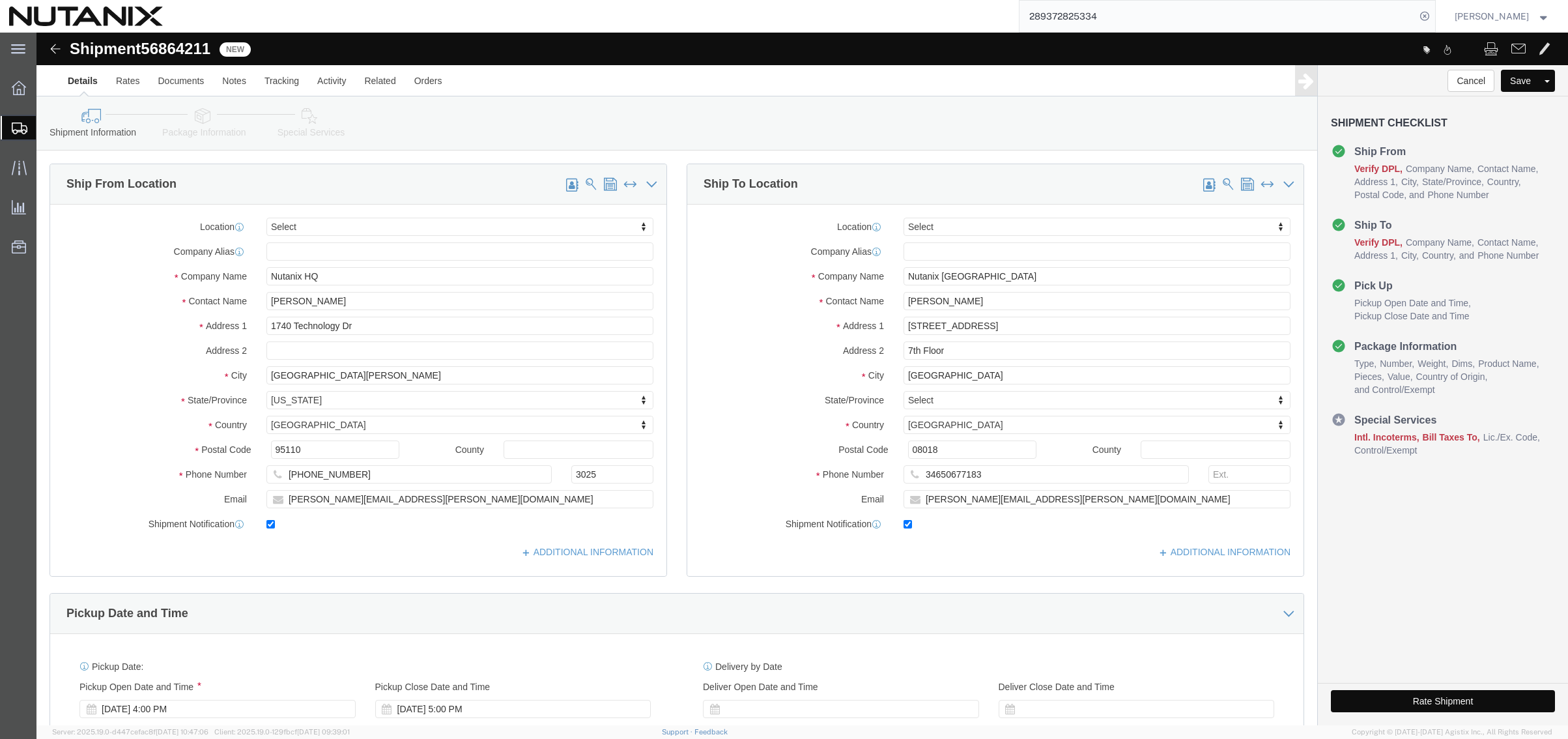
drag, startPoint x: 891, startPoint y: 235, endPoint x: 773, endPoint y: 285, distance: 128.2
click label "Address 1"
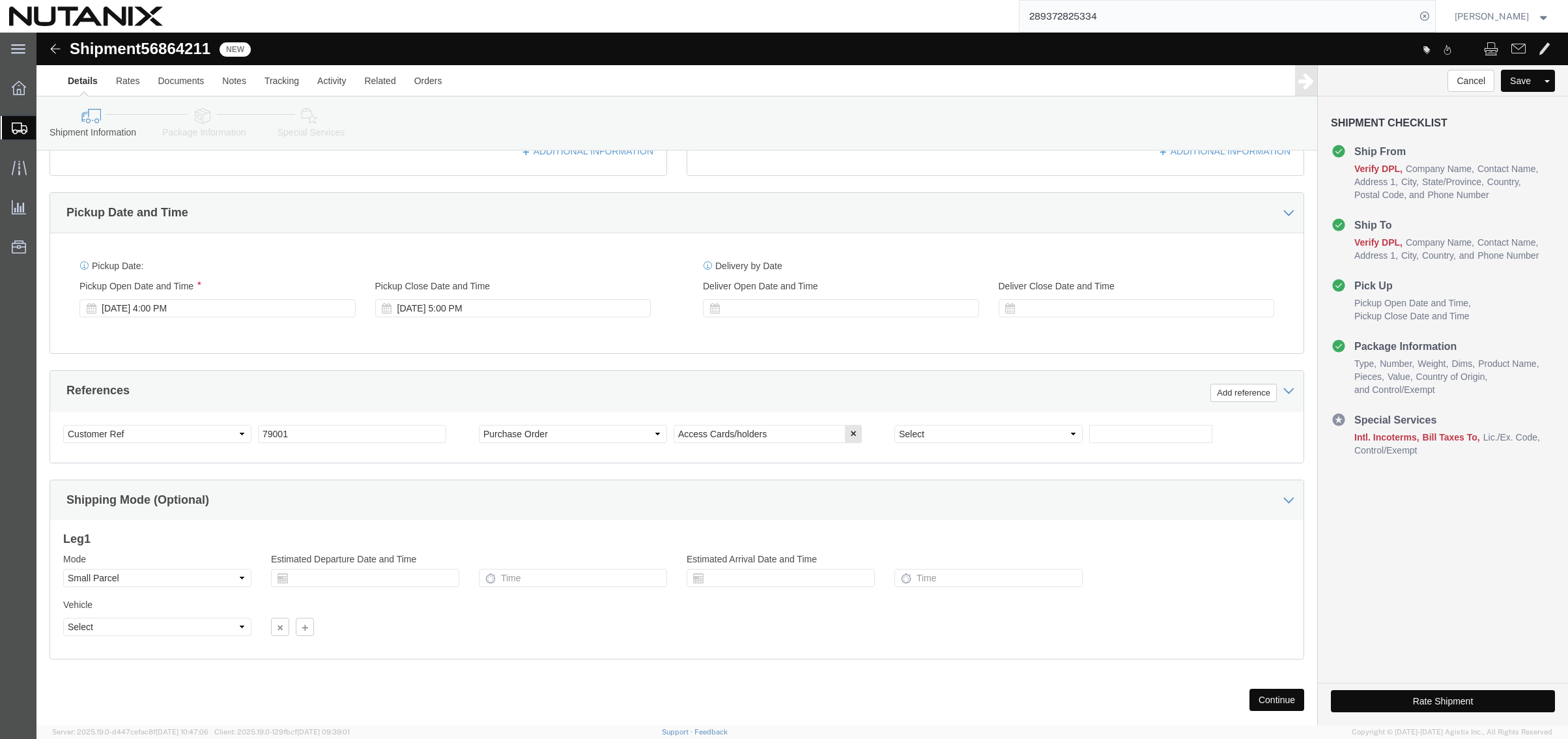
scroll to position [426, 0]
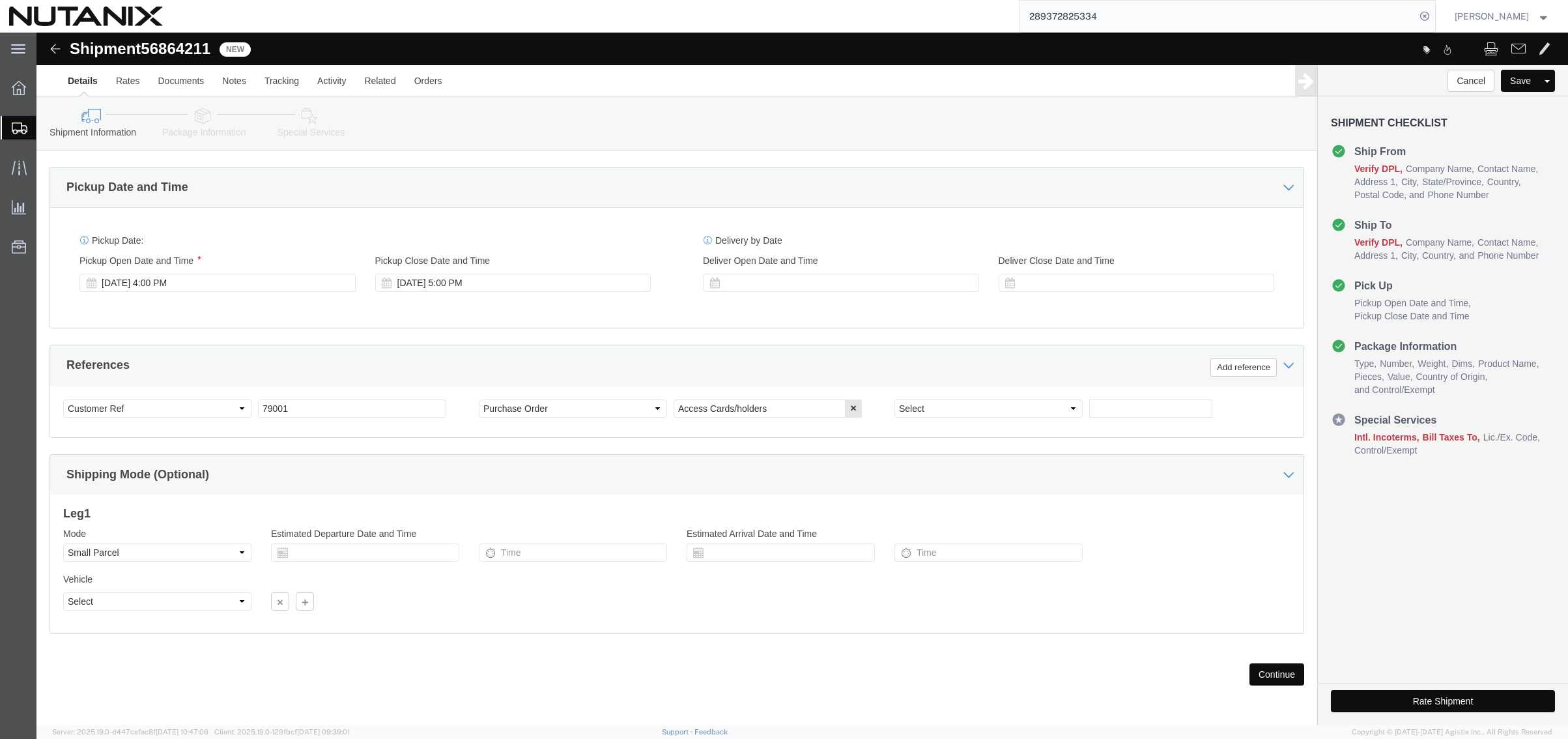
click button "Continue"
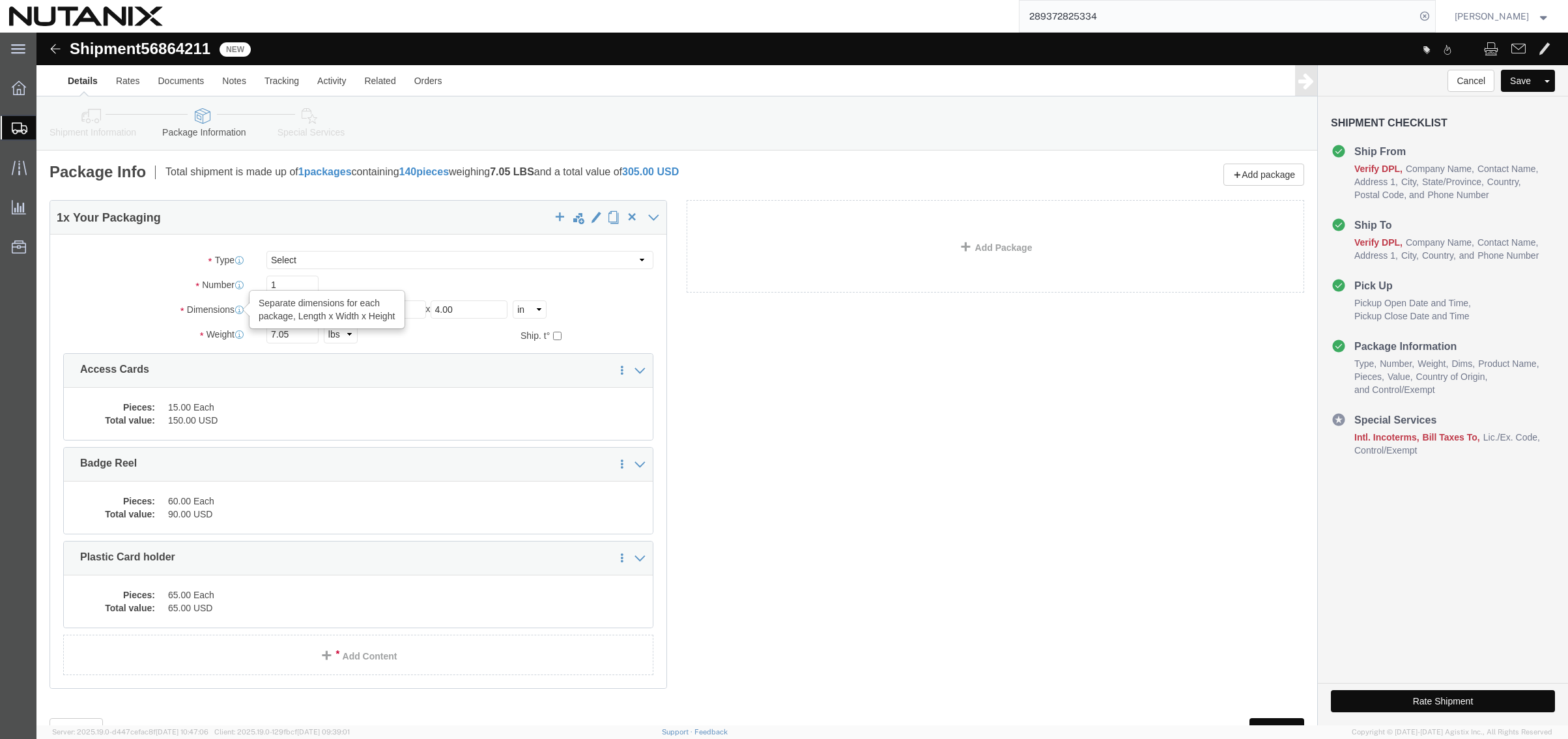
drag, startPoint x: 281, startPoint y: 281, endPoint x: 200, endPoint y: 281, distance: 81.0
click div "Dimensions Separate dimensions for each package, Length x Width x Height Length…"
drag, startPoint x: 260, startPoint y: 306, endPoint x: 192, endPoint y: 293, distance: 69.2
click div "Weight 7.05 Select kgs lbs Ship. t°"
type input "6"
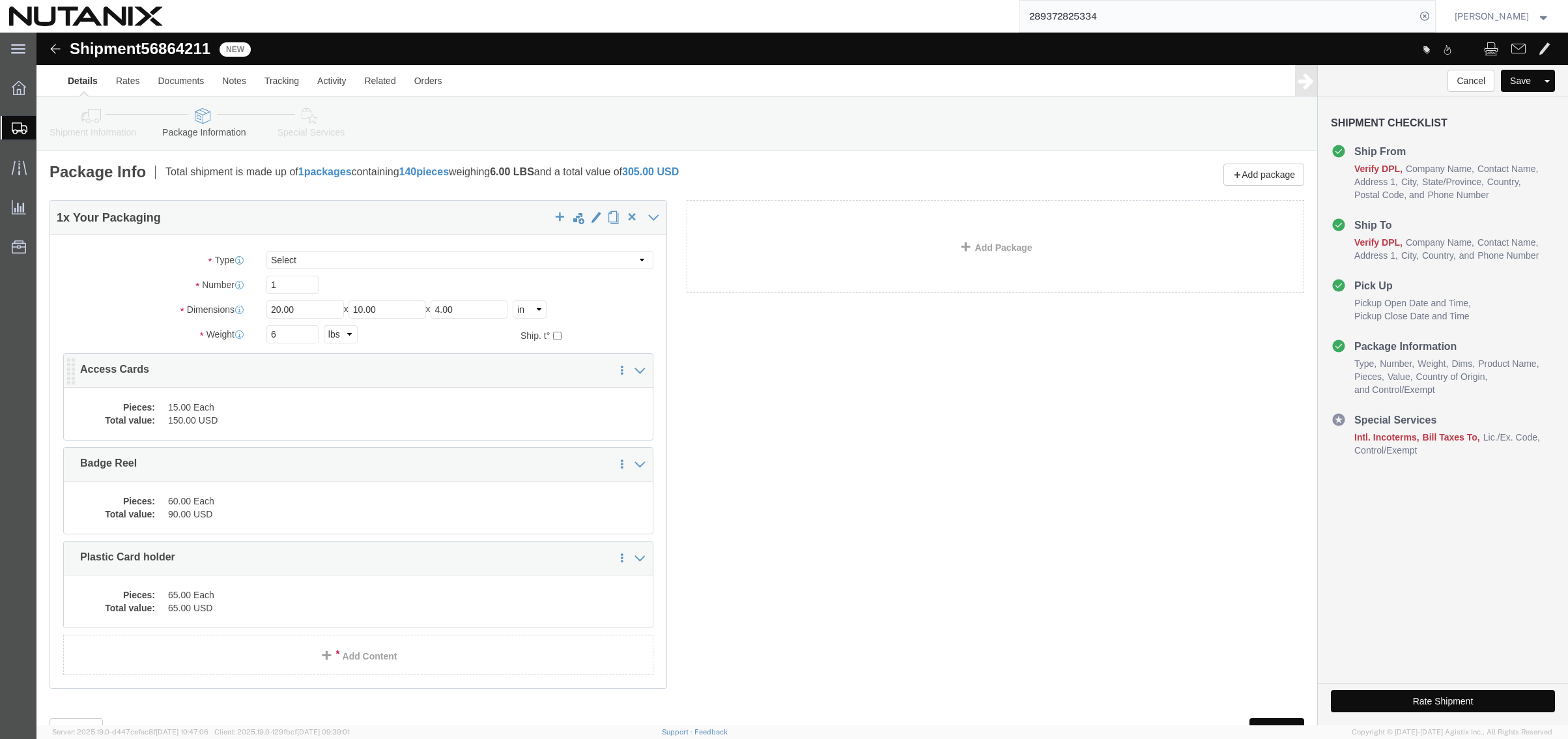
click dd "150.00 USD"
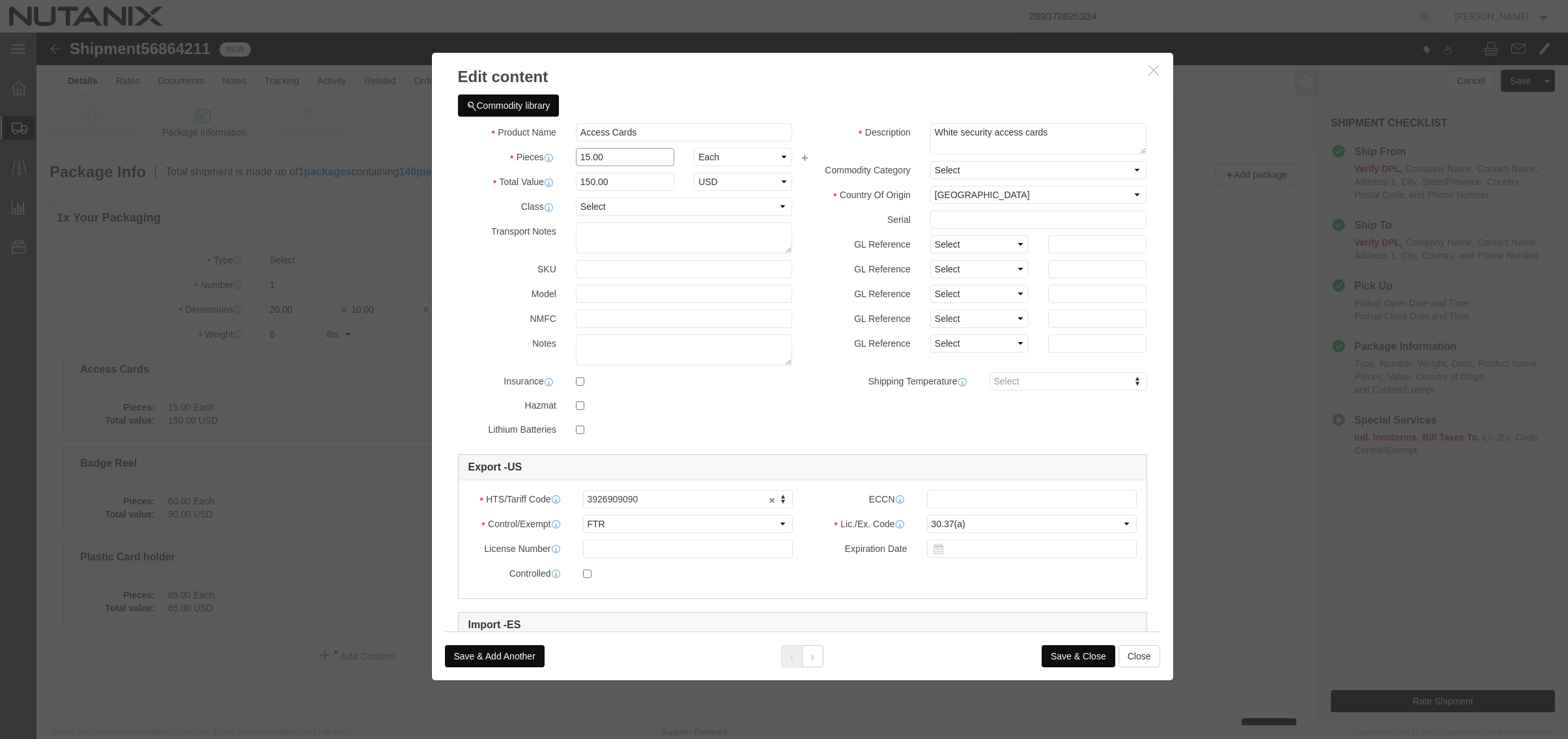
drag, startPoint x: 591, startPoint y: 127, endPoint x: 413, endPoint y: 127, distance: 178.0
click div "Pieces 15.00 Select Bag Barrels 100Board Feet Bottle Box Blister Pack Carats Ca…"
type input "40"
type input "400"
click button "Save & Close"
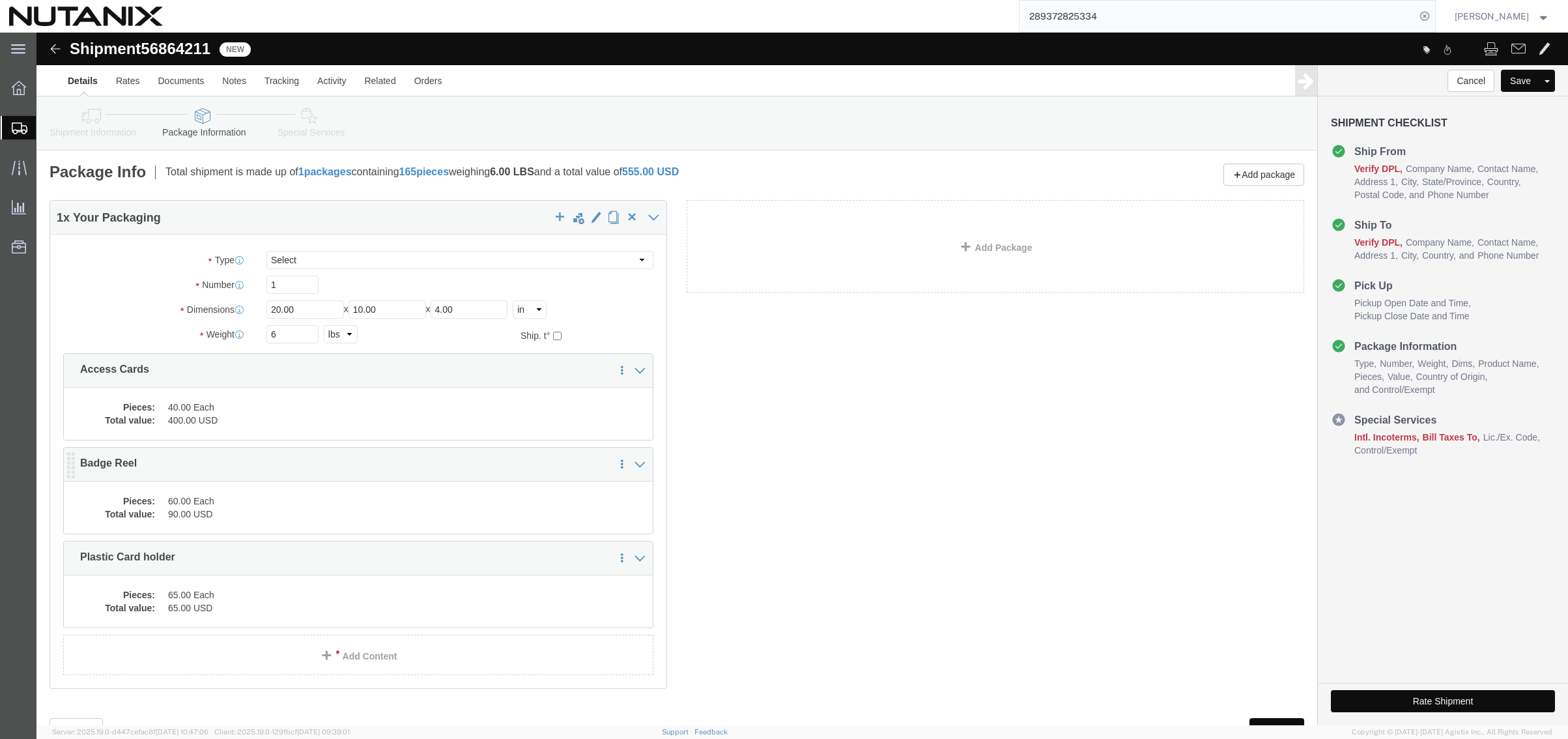
click dd "60.00 Each"
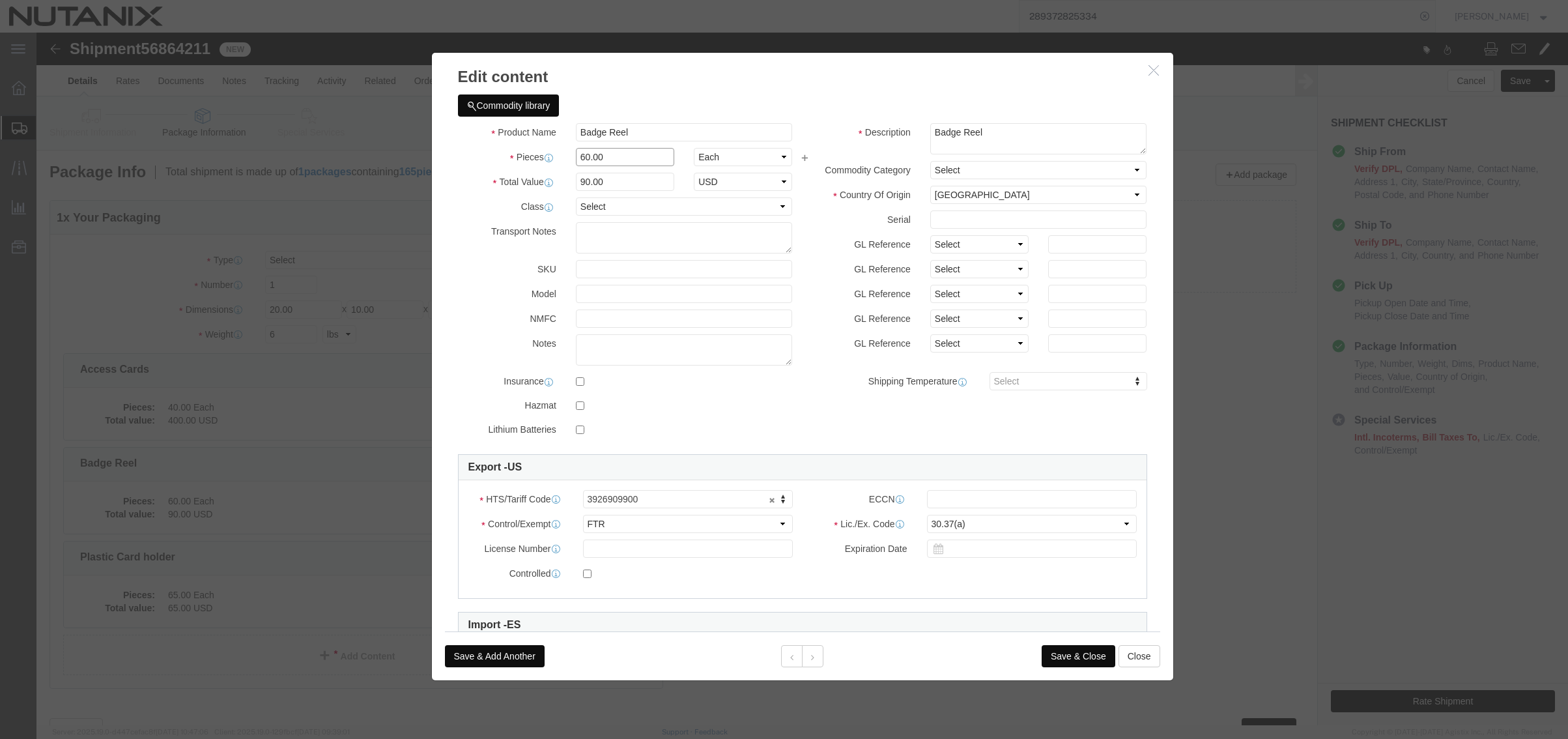
drag, startPoint x: 591, startPoint y: 125, endPoint x: 441, endPoint y: 129, distance: 150.1
click div "Pieces 60.00 Select Bag Barrels 100Board Feet Bottle Box Blister Pack Carats Ca…"
type input "50"
type input "75"
click button "Save & Close"
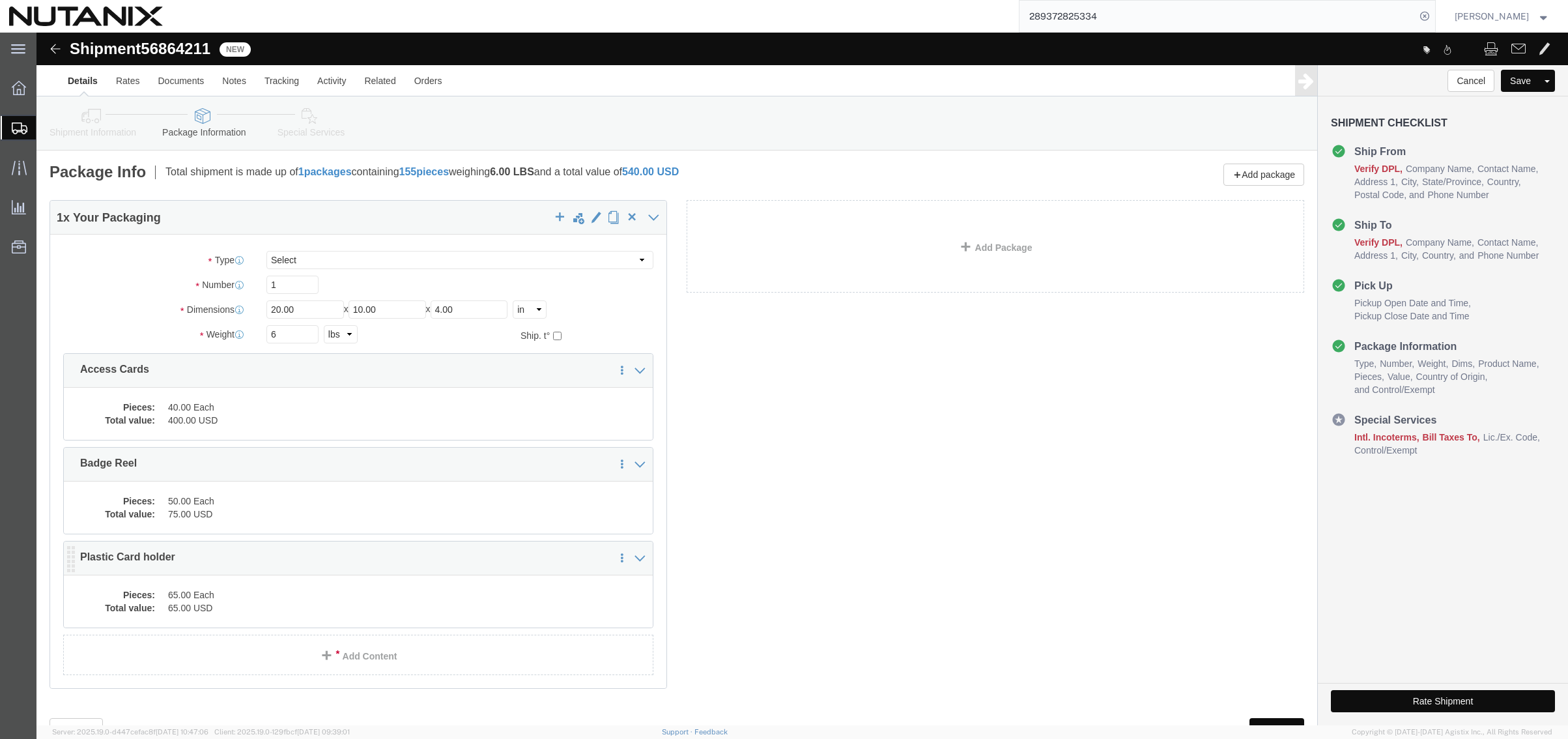
click dd "65.00 Each"
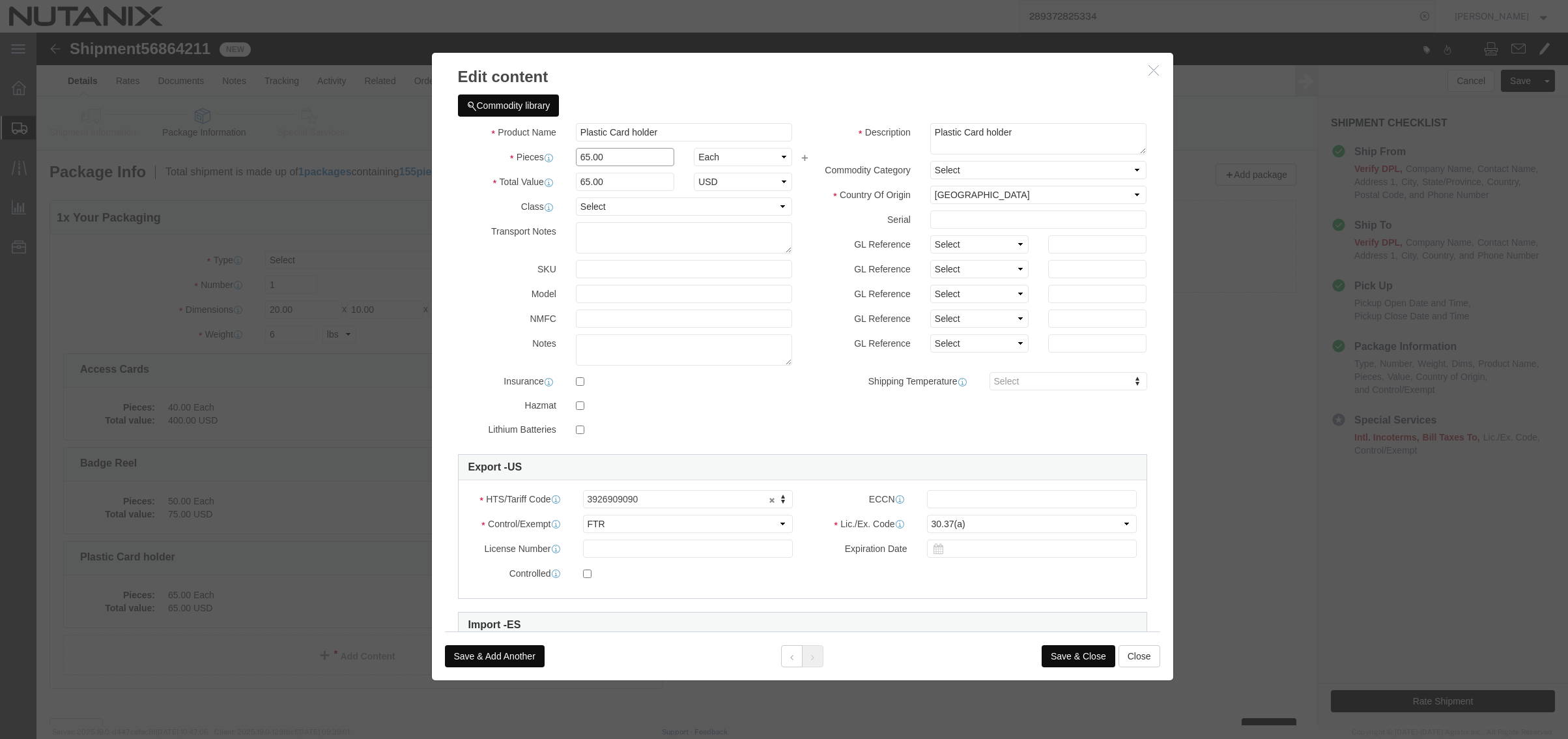
drag, startPoint x: 576, startPoint y: 131, endPoint x: 446, endPoint y: 114, distance: 131.1
click div "Pieces 65.00 Select Bag Barrels 100Board Feet Bottle Box Blister Pack Carats Ca…"
type input "50"
click button "Save & Close"
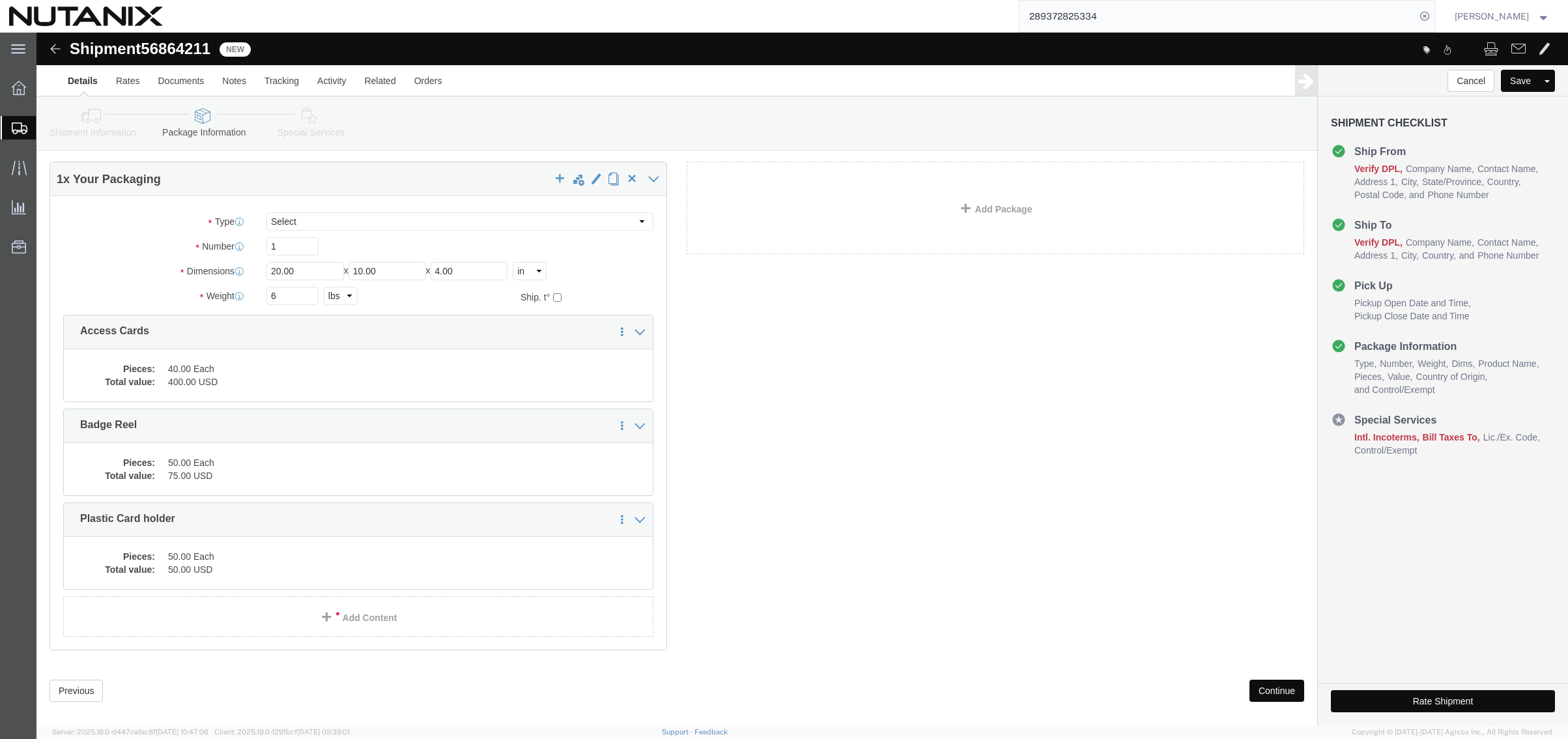
scroll to position [55, 0]
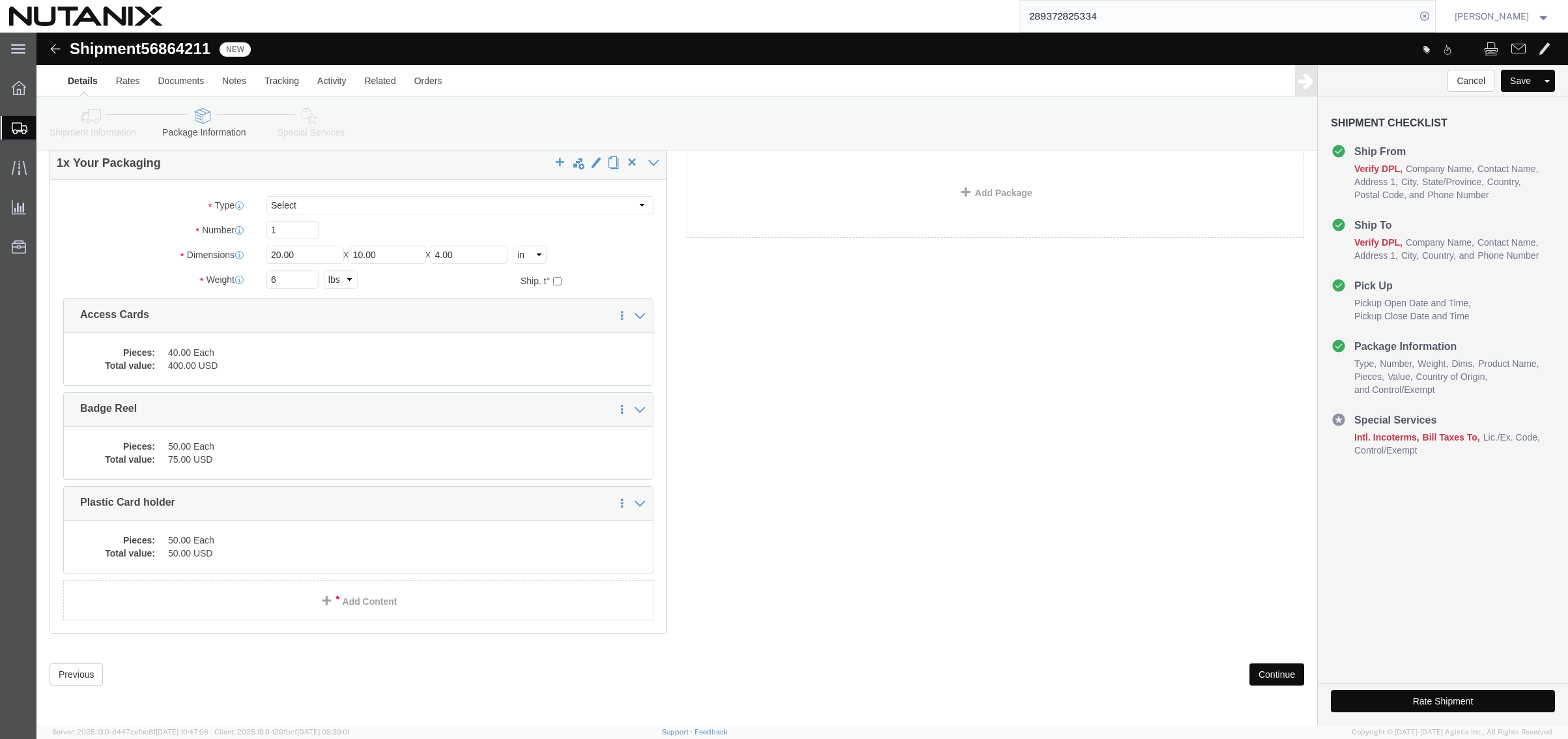
click button "Continue"
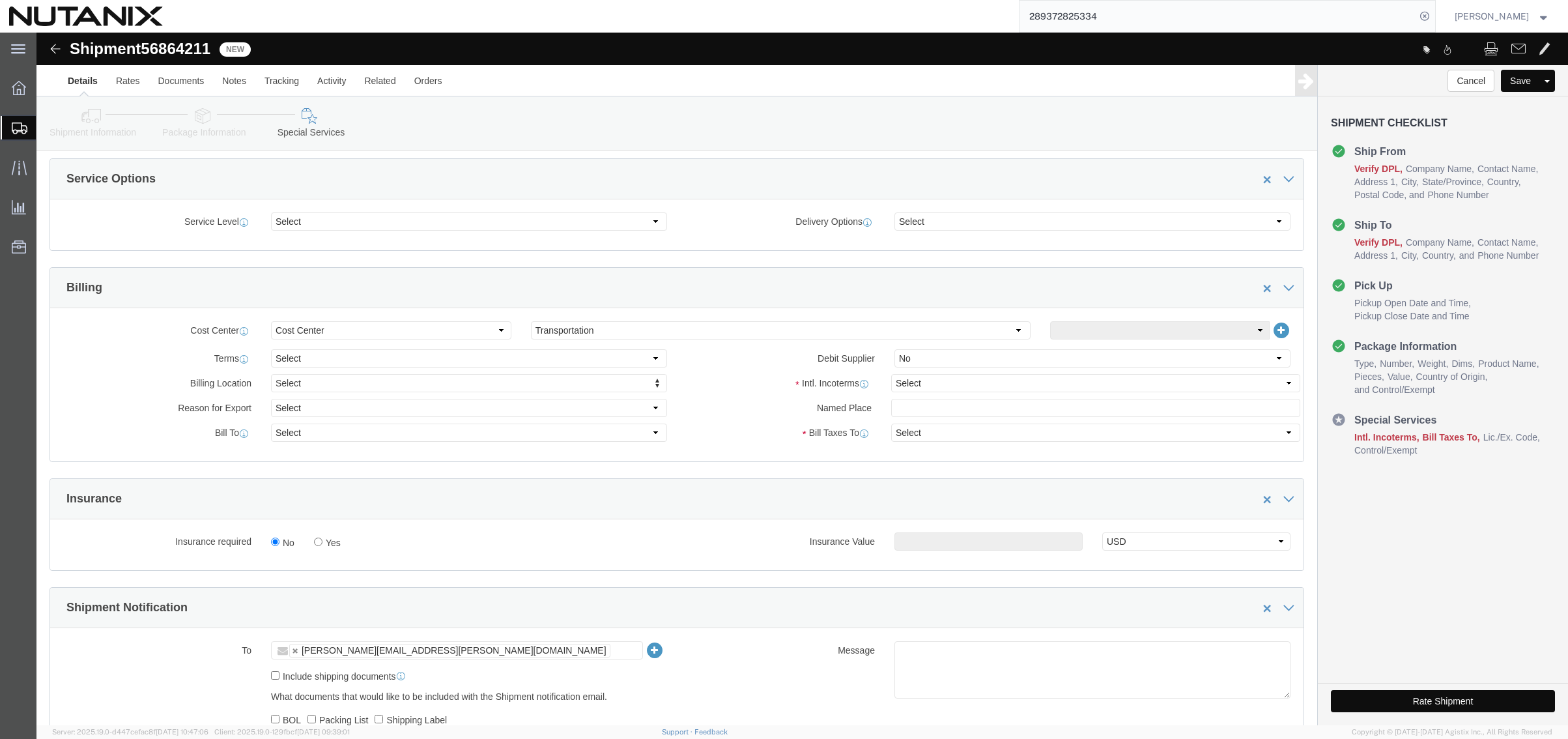
scroll to position [446, 0]
click select "Select Carriage Insurance Paid Carriage Paid To Cost and Freight Cost Insurance…"
select select "DDP"
click select "Select Carriage Insurance Paid Carriage Paid To Cost and Freight Cost Insurance…"
select select "SHIP"
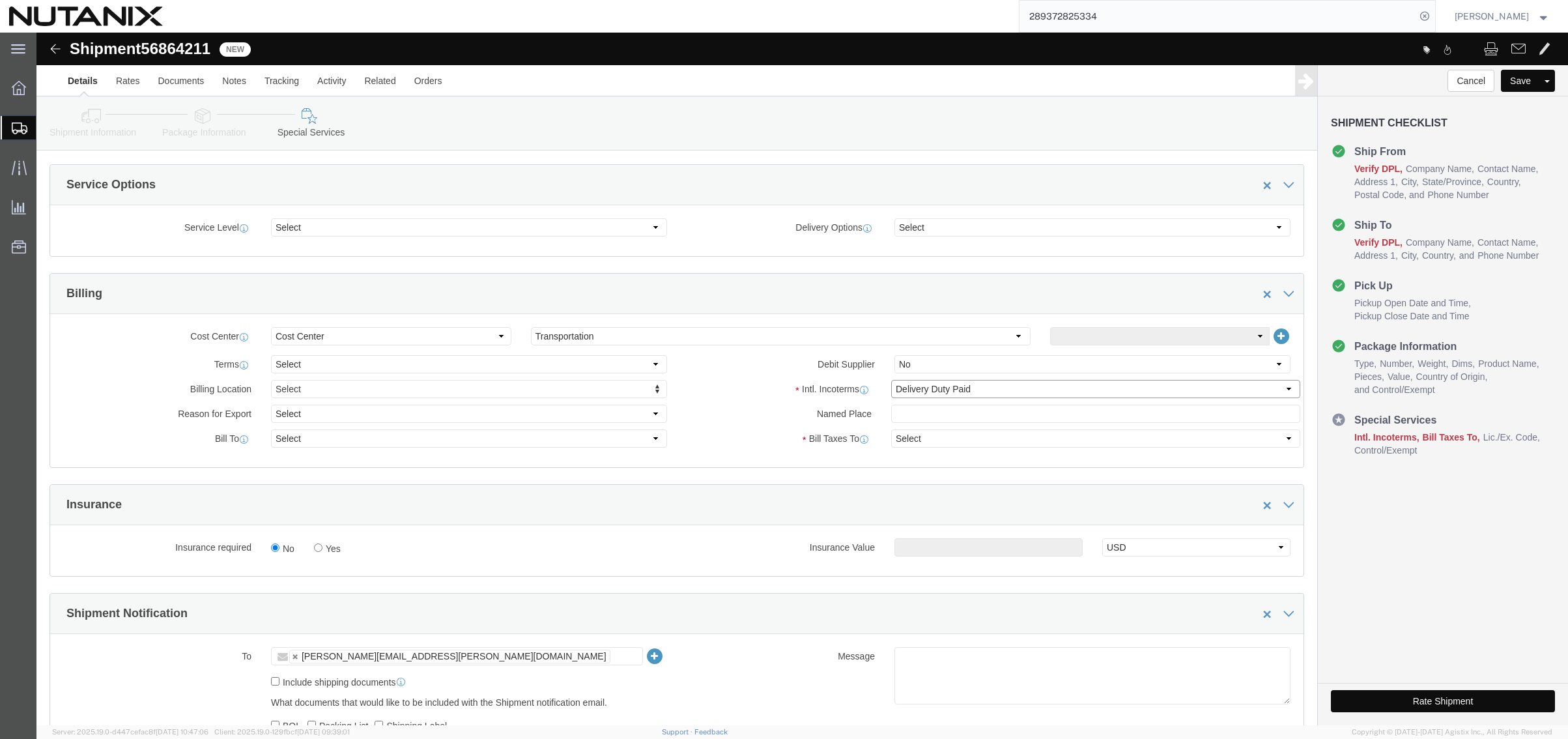
select select "SHIP"
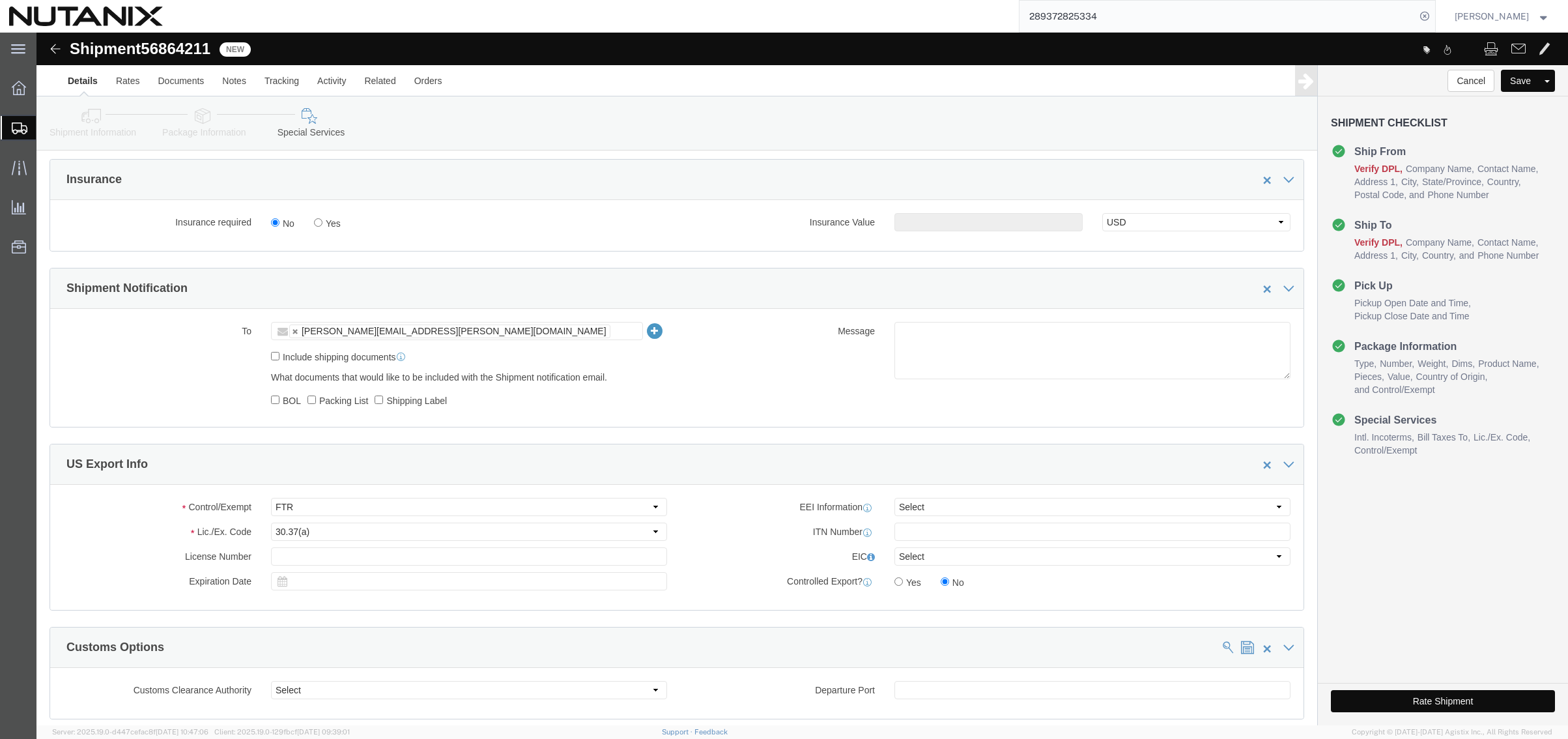
scroll to position [772, 0]
click ul "[PERSON_NAME][EMAIL_ADDRESS][PERSON_NAME][DOMAIN_NAME]"
type input "[EMAIL_ADDRESS][DOMAIN_NAME]"
click div "Manage special services Handling Options Hold at Location Return Info Service O…"
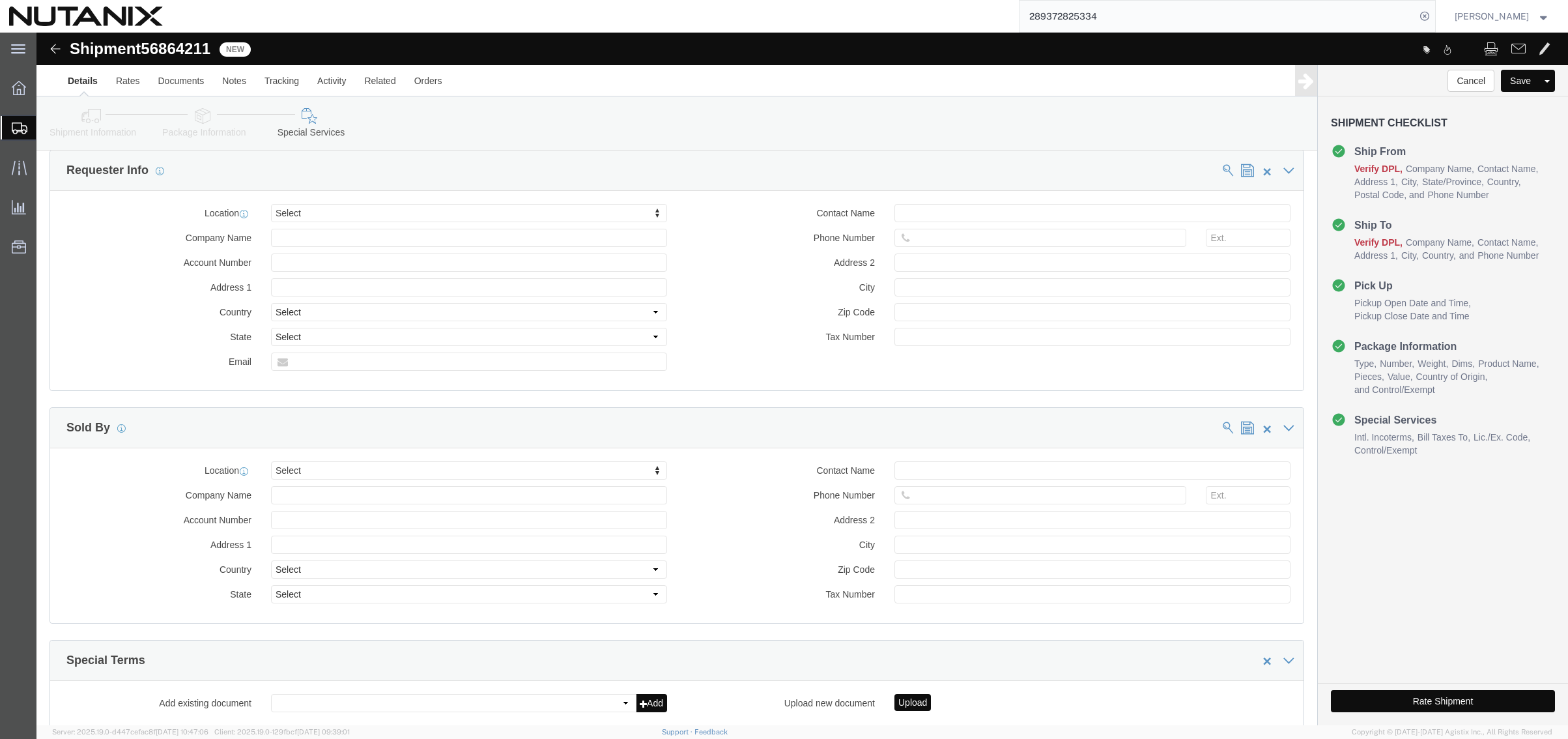
scroll to position [1359, 0]
click button "Rate Shipment"
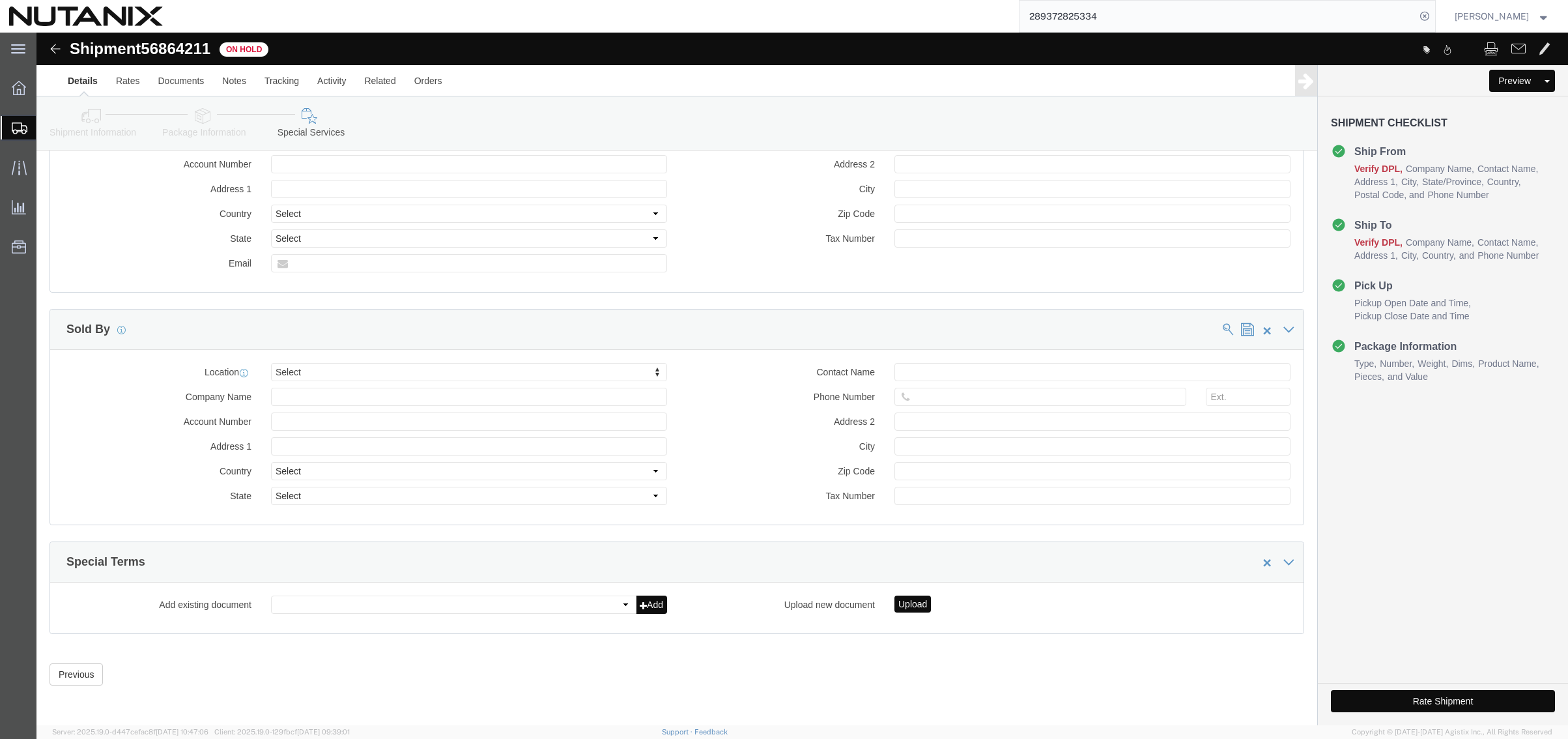
click button "Rate Shipment"
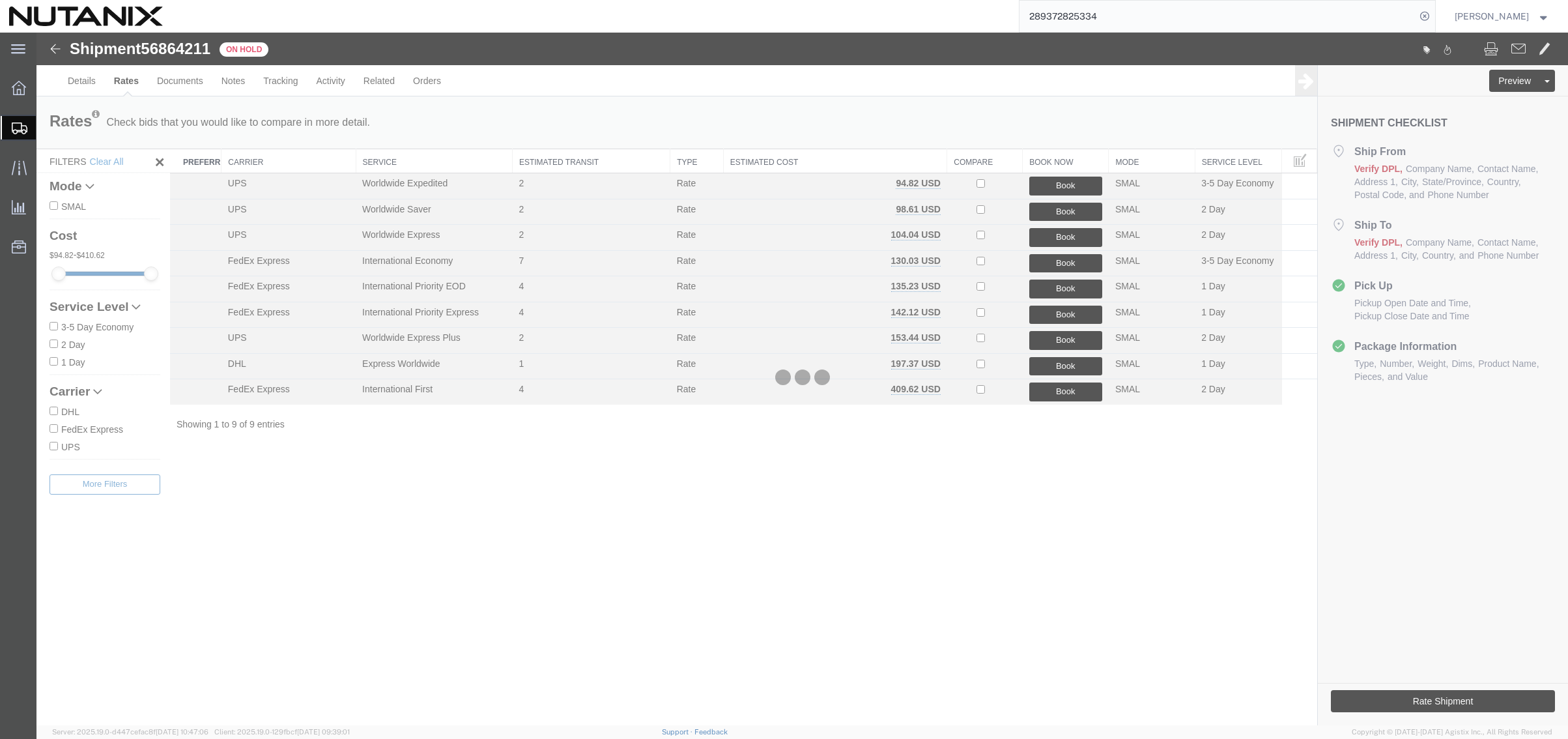
scroll to position [0, 0]
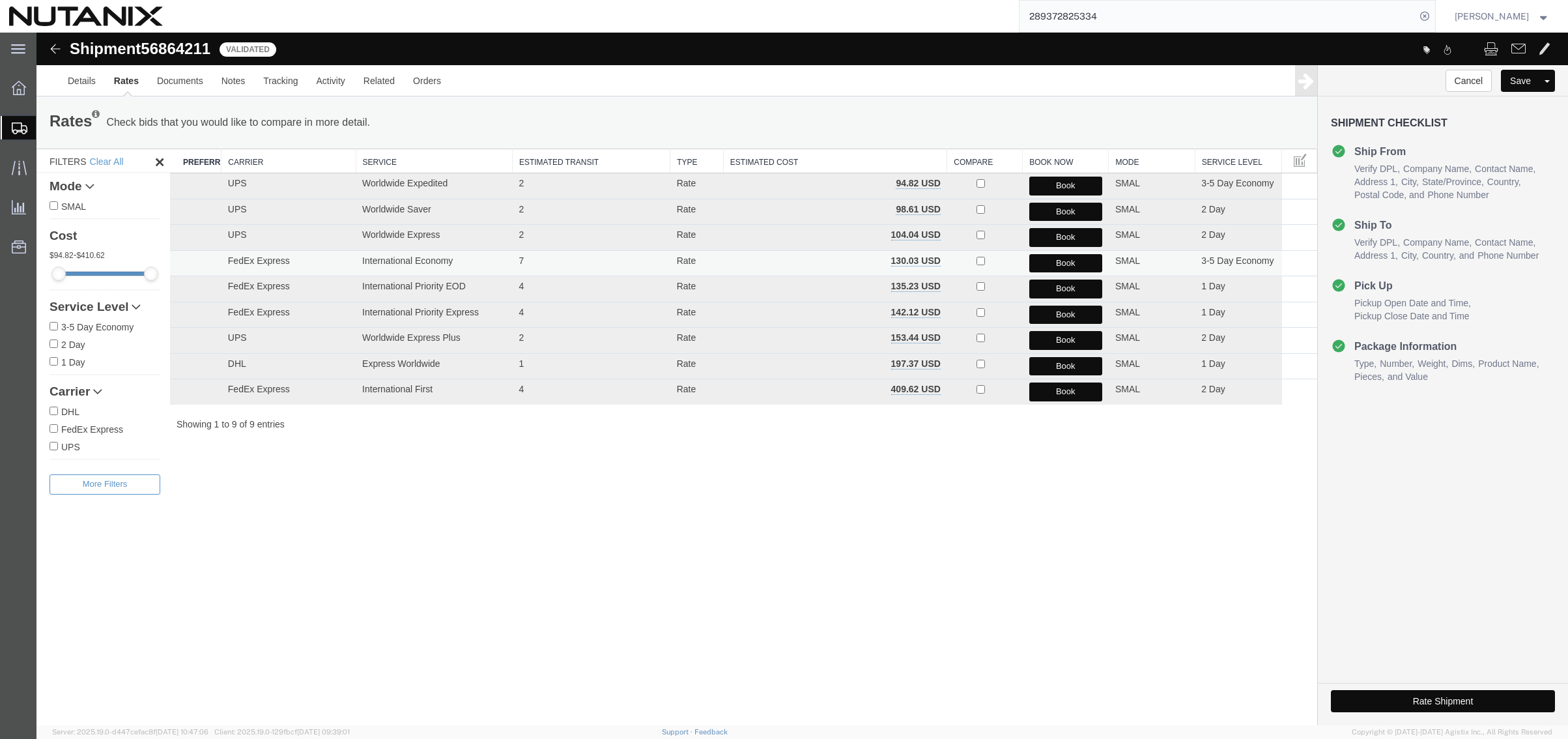
click at [1054, 264] on button "Book" at bounding box center [1066, 264] width 73 height 19
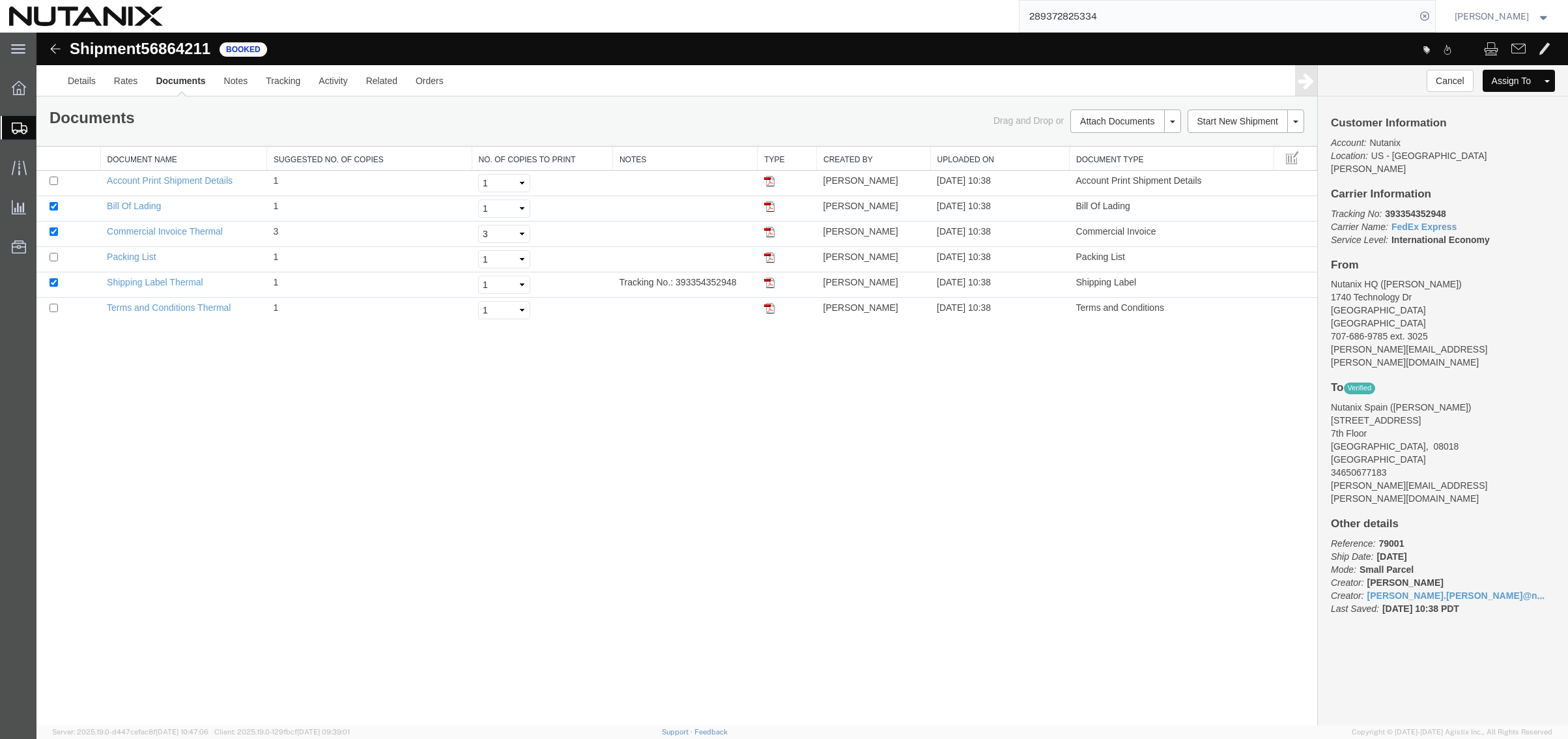
drag, startPoint x: 768, startPoint y: 283, endPoint x: 1515, endPoint y: 253, distance: 747.6
click at [768, 283] on img at bounding box center [769, 282] width 10 height 10
